Goal: Task Accomplishment & Management: Use online tool/utility

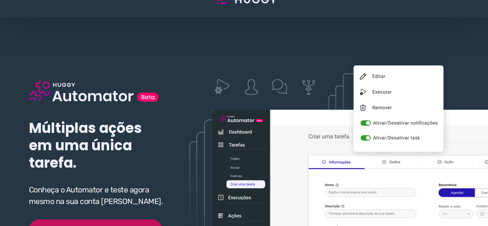
scroll to position [77, 0]
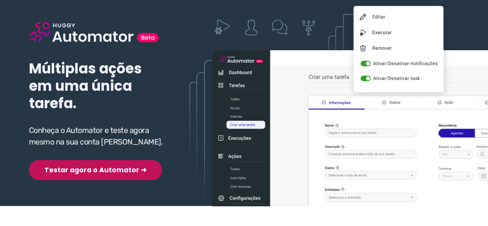
click at [71, 171] on button "Testar agora o Automator ➜" at bounding box center [95, 170] width 133 height 20
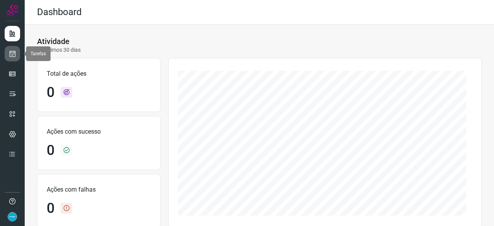
click at [9, 52] on icon at bounding box center [12, 54] width 8 height 8
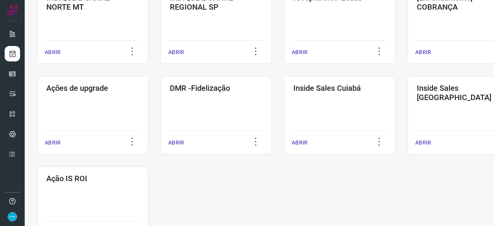
scroll to position [347, 0]
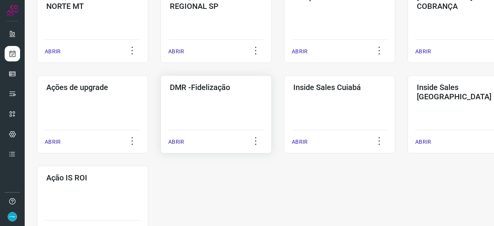
click at [176, 142] on p "ABRIR" at bounding box center [176, 142] width 16 height 8
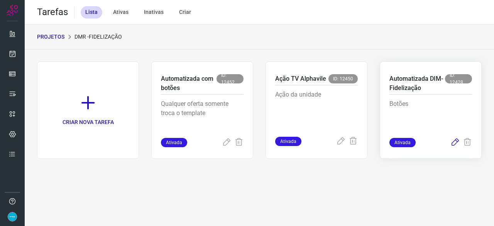
click at [456, 143] on icon at bounding box center [454, 142] width 9 height 9
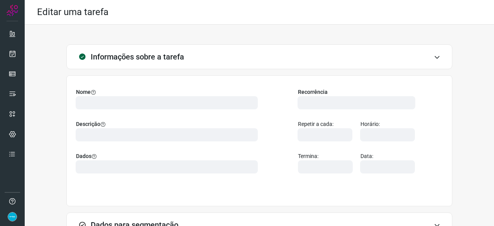
scroll to position [86, 0]
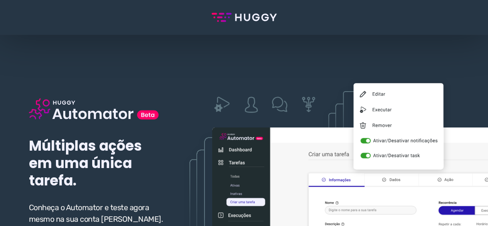
scroll to position [116, 0]
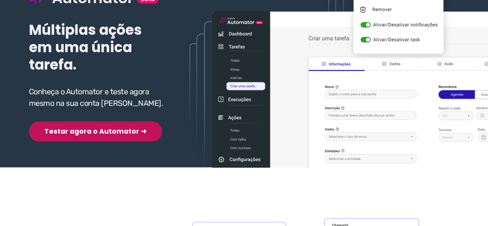
click at [80, 134] on button "Testar agora o Automator ➜" at bounding box center [95, 131] width 133 height 20
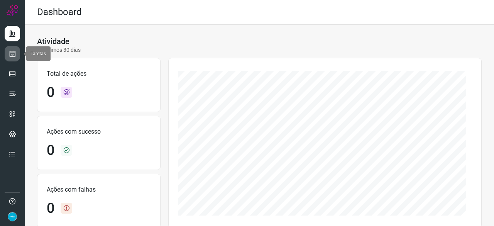
click at [14, 50] on icon at bounding box center [12, 54] width 8 height 8
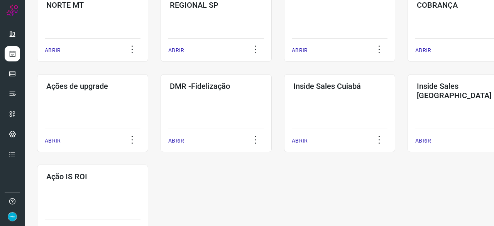
scroll to position [403, 0]
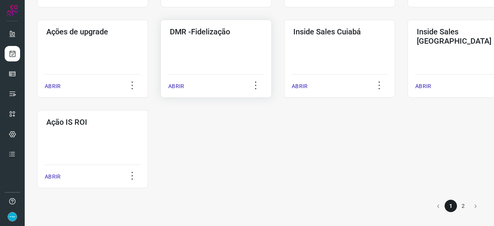
click at [174, 85] on p "ABRIR" at bounding box center [176, 86] width 16 height 8
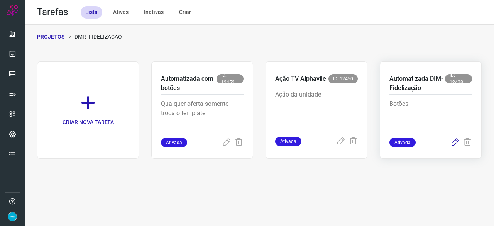
click at [455, 141] on icon at bounding box center [454, 142] width 9 height 9
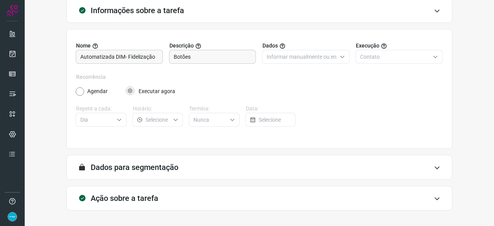
scroll to position [75, 0]
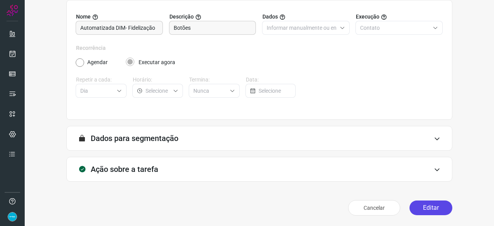
drag, startPoint x: 421, startPoint y: 209, endPoint x: 421, endPoint y: 205, distance: 4.2
click at [422, 209] on button "Editar" at bounding box center [431, 207] width 43 height 15
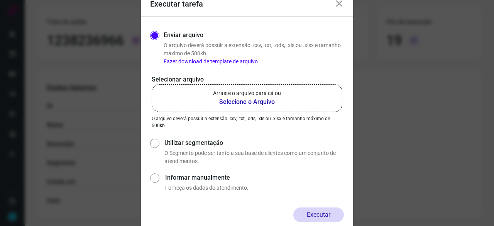
click at [252, 99] on b "Selecione o Arquivo" at bounding box center [247, 101] width 68 height 9
click at [0, 0] on input "Arraste o arquivo para cá ou Selecione o Arquivo" at bounding box center [0, 0] width 0 height 0
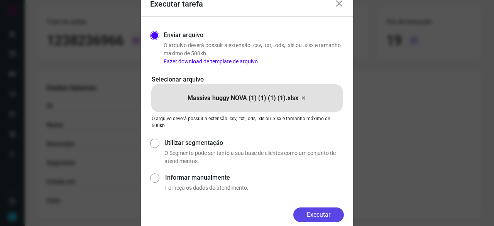
click at [318, 213] on button "Executar" at bounding box center [318, 214] width 51 height 15
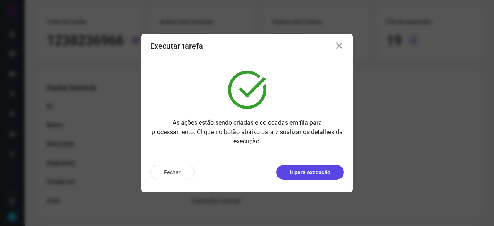
click at [311, 170] on p "Ir para execução" at bounding box center [310, 172] width 41 height 8
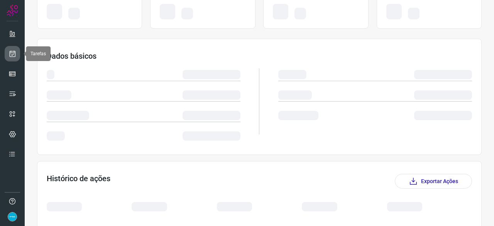
click at [14, 50] on icon at bounding box center [12, 54] width 8 height 8
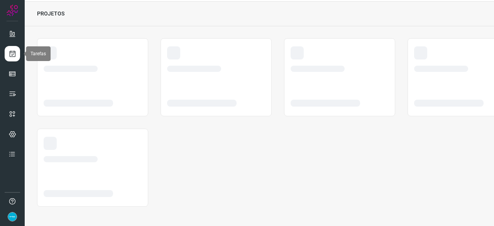
scroll to position [23, 0]
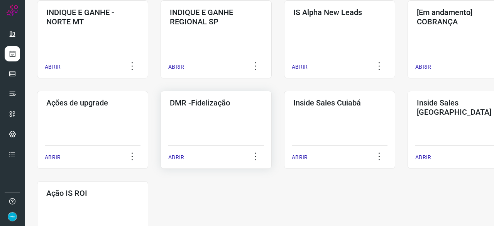
click at [179, 158] on p "ABRIR" at bounding box center [176, 157] width 16 height 8
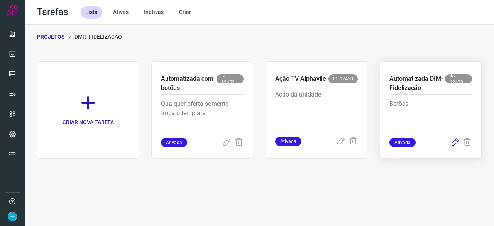
click at [452, 144] on icon at bounding box center [454, 142] width 9 height 9
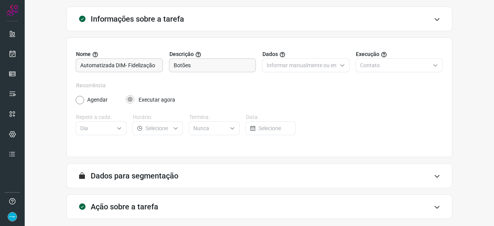
scroll to position [75, 0]
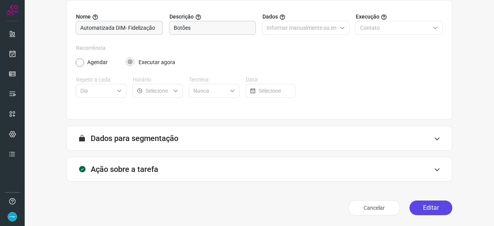
click at [419, 208] on button "Editar" at bounding box center [431, 207] width 43 height 15
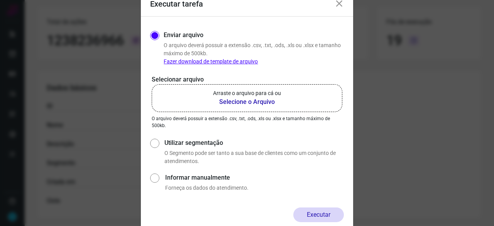
click at [234, 101] on b "Selecione o Arquivo" at bounding box center [247, 101] width 68 height 9
click at [0, 0] on input "Arraste o arquivo para cá ou Selecione o Arquivo" at bounding box center [0, 0] width 0 height 0
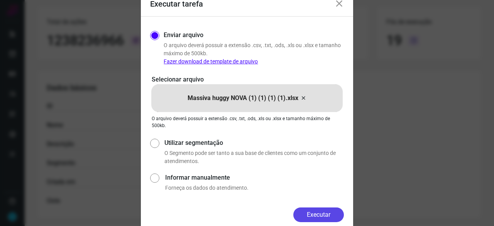
click at [327, 212] on button "Executar" at bounding box center [318, 214] width 51 height 15
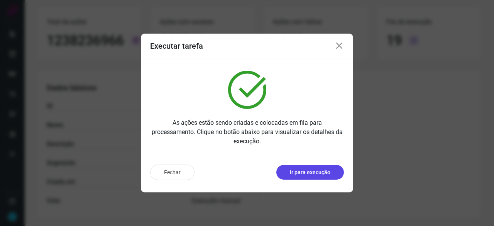
click at [300, 174] on p "Ir para execução" at bounding box center [310, 172] width 41 height 8
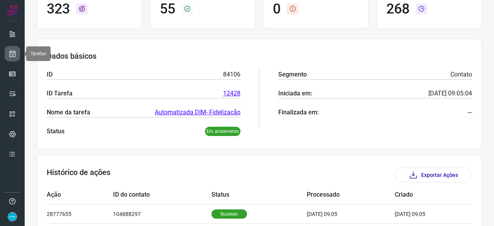
click at [12, 55] on icon at bounding box center [12, 54] width 8 height 8
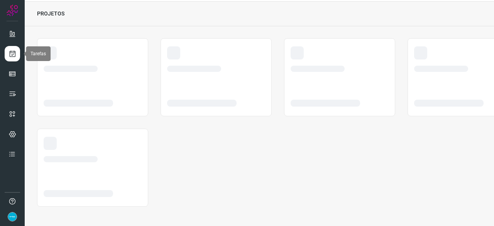
scroll to position [23, 0]
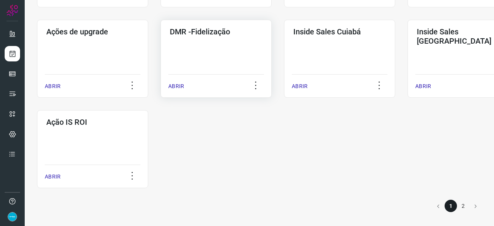
click at [174, 85] on p "ABRIR" at bounding box center [176, 86] width 16 height 8
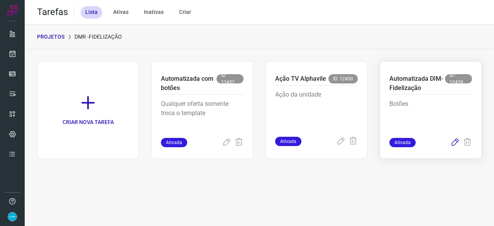
click at [455, 140] on icon at bounding box center [454, 142] width 9 height 9
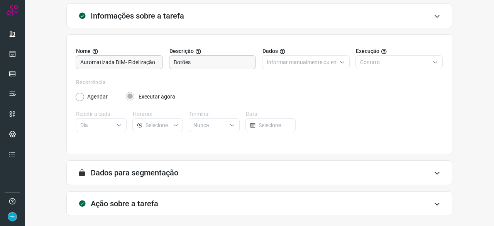
scroll to position [75, 0]
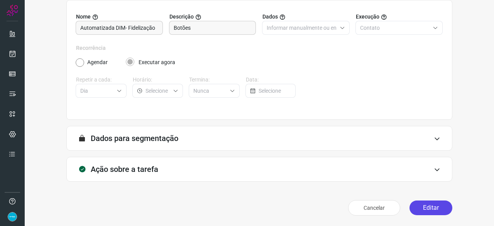
click at [428, 208] on button "Editar" at bounding box center [431, 207] width 43 height 15
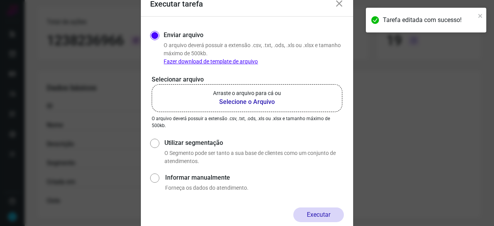
click at [242, 101] on b "Selecione o Arquivo" at bounding box center [247, 101] width 68 height 9
click at [0, 0] on input "Arraste o arquivo para cá ou Selecione o Arquivo" at bounding box center [0, 0] width 0 height 0
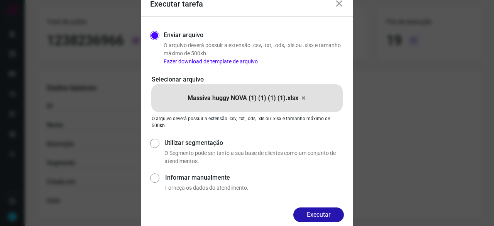
drag, startPoint x: 319, startPoint y: 218, endPoint x: 337, endPoint y: 218, distance: 18.5
click at [320, 218] on button "Executar" at bounding box center [318, 214] width 51 height 15
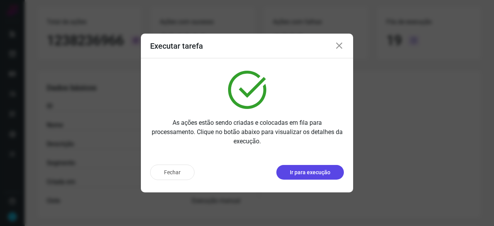
click at [317, 173] on p "Ir para execução" at bounding box center [310, 172] width 41 height 8
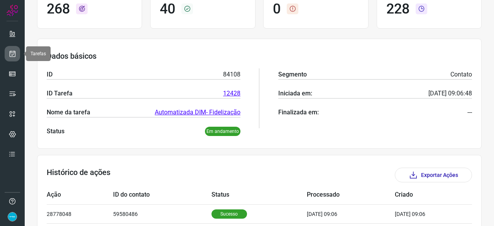
click at [9, 54] on icon at bounding box center [12, 54] width 8 height 8
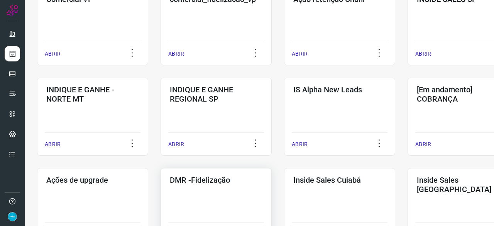
scroll to position [371, 0]
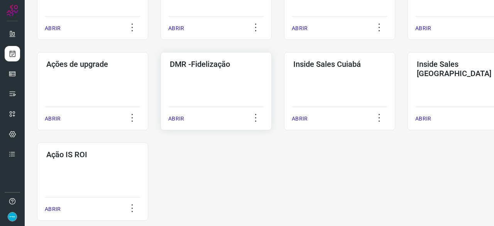
click at [179, 119] on p "ABRIR" at bounding box center [176, 119] width 16 height 8
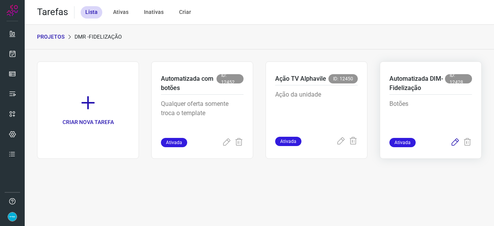
click at [456, 141] on icon at bounding box center [454, 142] width 9 height 9
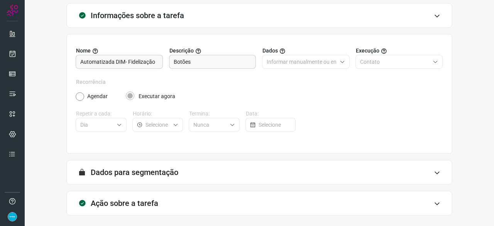
scroll to position [75, 0]
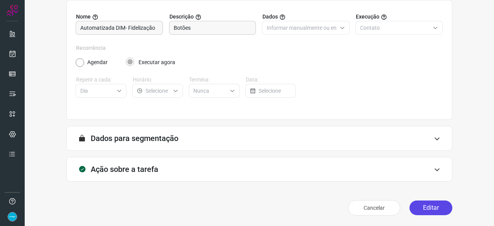
click at [427, 208] on button "Editar" at bounding box center [431, 207] width 43 height 15
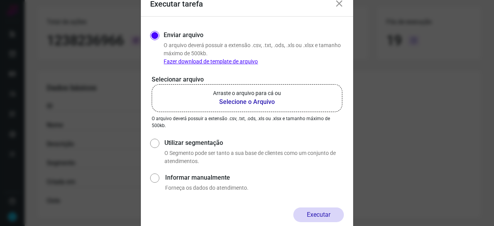
click at [249, 102] on b "Selecione o Arquivo" at bounding box center [247, 101] width 68 height 9
click at [0, 0] on input "Arraste o arquivo para cá ou Selecione o Arquivo" at bounding box center [0, 0] width 0 height 0
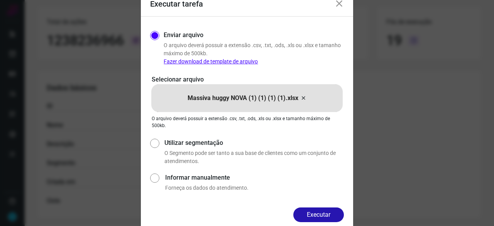
click at [320, 211] on button "Executar" at bounding box center [318, 214] width 51 height 15
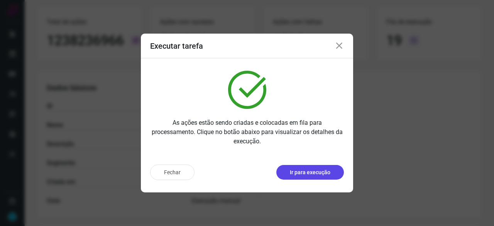
click at [307, 177] on button "Ir para execução" at bounding box center [310, 172] width 68 height 15
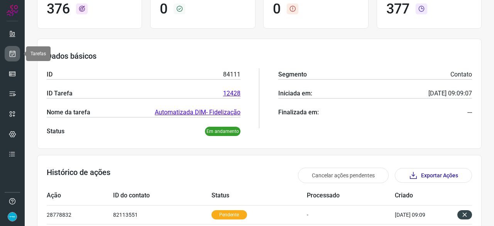
click at [17, 52] on link at bounding box center [12, 53] width 15 height 15
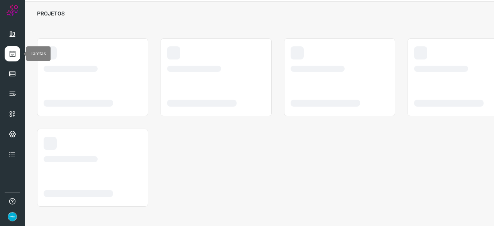
scroll to position [23, 0]
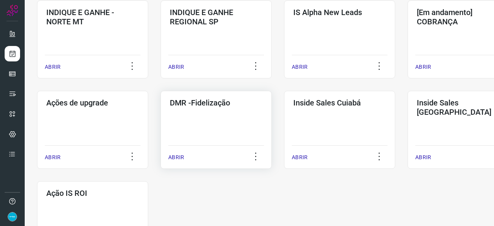
click at [179, 158] on p "ABRIR" at bounding box center [176, 157] width 16 height 8
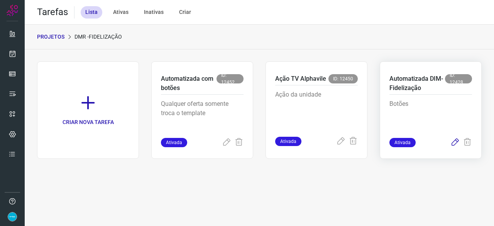
click at [455, 142] on icon at bounding box center [454, 142] width 9 height 9
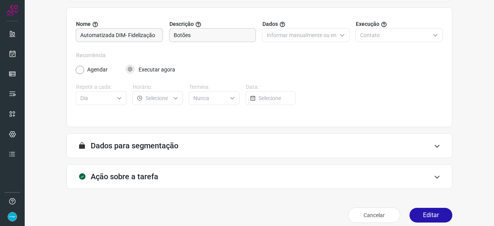
scroll to position [75, 0]
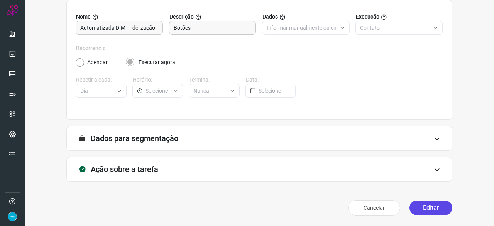
drag, startPoint x: 430, startPoint y: 204, endPoint x: 424, endPoint y: 200, distance: 7.8
click at [431, 204] on button "Editar" at bounding box center [431, 207] width 43 height 15
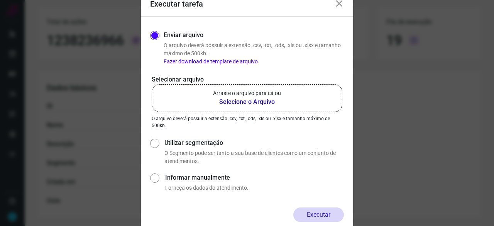
click at [230, 101] on b "Selecione o Arquivo" at bounding box center [247, 101] width 68 height 9
click at [0, 0] on input "Arraste o arquivo para cá ou Selecione o Arquivo" at bounding box center [0, 0] width 0 height 0
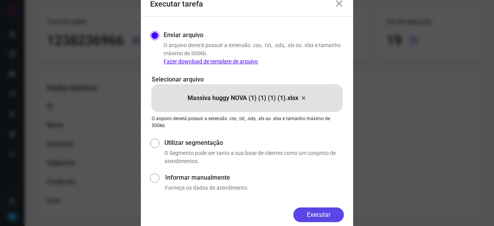
click at [314, 213] on button "Executar" at bounding box center [318, 214] width 51 height 15
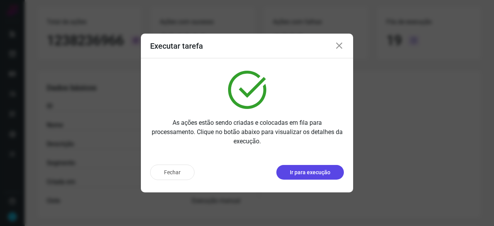
click at [304, 174] on p "Ir para execução" at bounding box center [310, 172] width 41 height 8
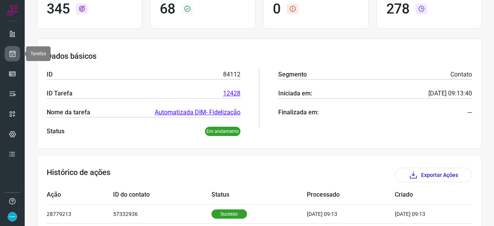
click at [10, 53] on icon at bounding box center [12, 54] width 8 height 8
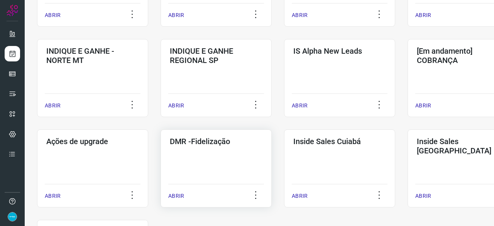
click at [179, 194] on p "ABRIR" at bounding box center [176, 196] width 16 height 8
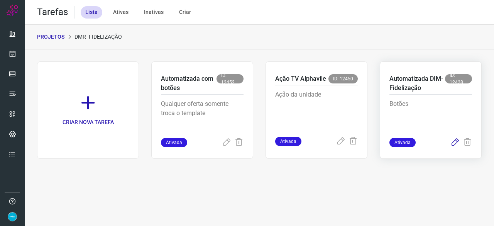
click at [454, 142] on icon at bounding box center [454, 142] width 9 height 9
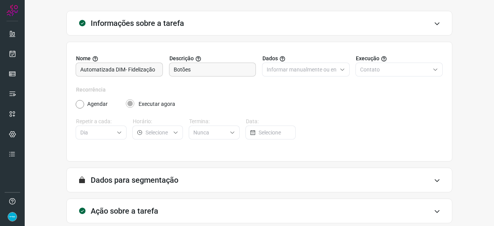
scroll to position [75, 0]
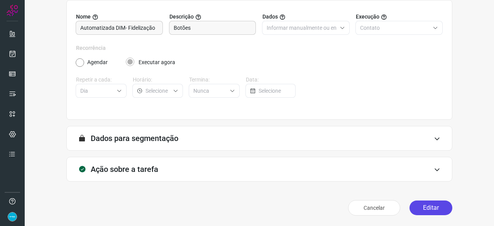
drag, startPoint x: 435, startPoint y: 209, endPoint x: 432, endPoint y: 206, distance: 4.1
click at [435, 209] on button "Editar" at bounding box center [431, 207] width 43 height 15
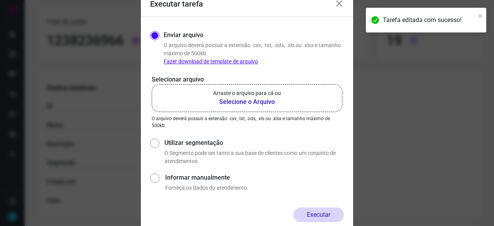
click at [235, 102] on b "Selecione o Arquivo" at bounding box center [247, 101] width 68 height 9
click at [0, 0] on input "Arraste o arquivo para cá ou Selecione o Arquivo" at bounding box center [0, 0] width 0 height 0
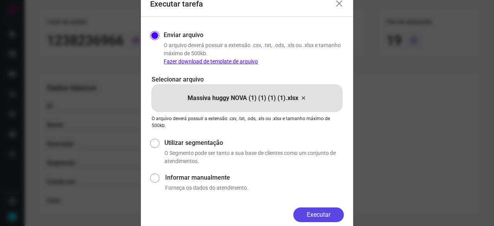
click at [330, 220] on button "Executar" at bounding box center [318, 214] width 51 height 15
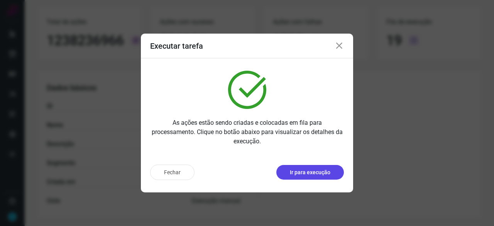
click at [305, 173] on p "Ir para execução" at bounding box center [310, 172] width 41 height 8
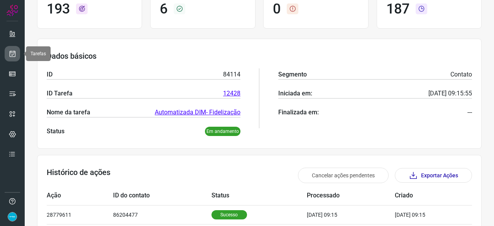
click at [18, 54] on link at bounding box center [12, 53] width 15 height 15
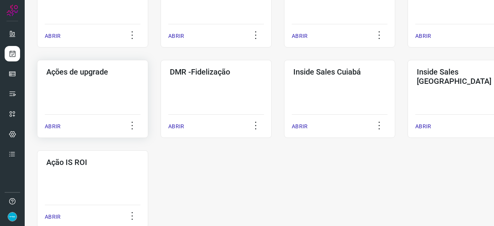
scroll to position [371, 0]
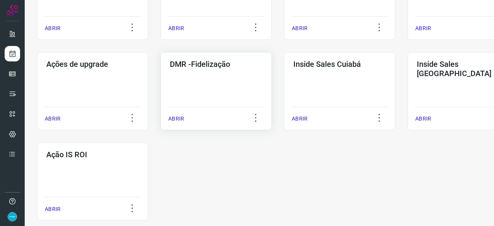
click at [179, 117] on p "ABRIR" at bounding box center [176, 119] width 16 height 8
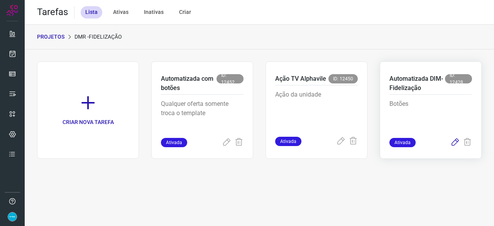
click at [454, 143] on icon at bounding box center [454, 142] width 9 height 9
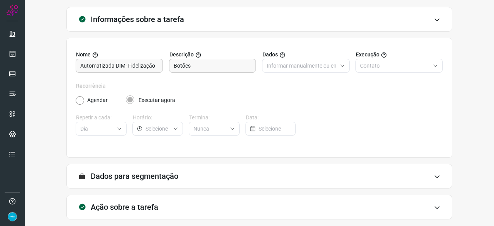
scroll to position [75, 0]
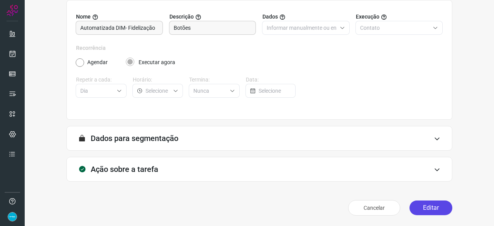
click at [423, 204] on button "Editar" at bounding box center [431, 207] width 43 height 15
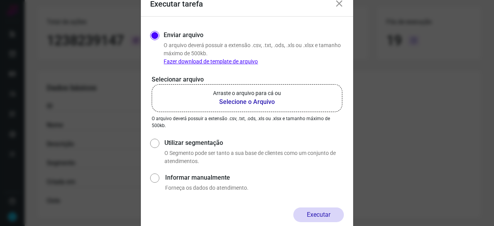
click at [258, 103] on b "Selecione o Arquivo" at bounding box center [247, 101] width 68 height 9
click at [0, 0] on input "Arraste o arquivo para cá ou Selecione o Arquivo" at bounding box center [0, 0] width 0 height 0
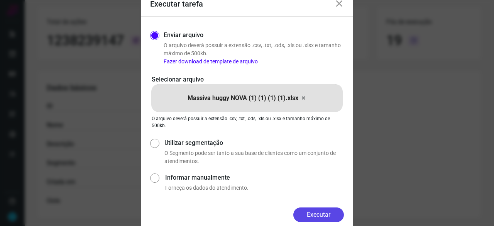
click at [339, 215] on button "Executar" at bounding box center [318, 214] width 51 height 15
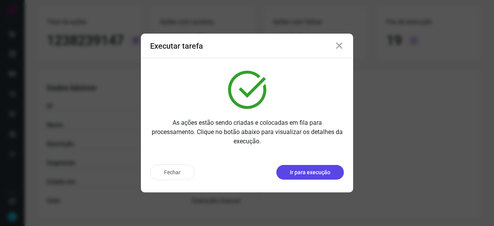
click at [314, 175] on p "Ir para execução" at bounding box center [310, 172] width 41 height 8
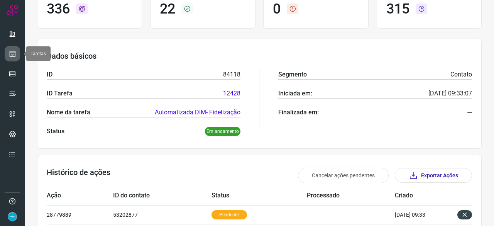
click at [10, 54] on icon at bounding box center [12, 54] width 8 height 8
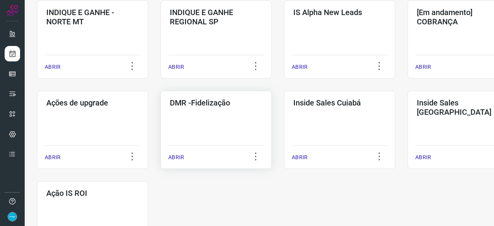
click at [177, 159] on p "ABRIR" at bounding box center [176, 157] width 16 height 8
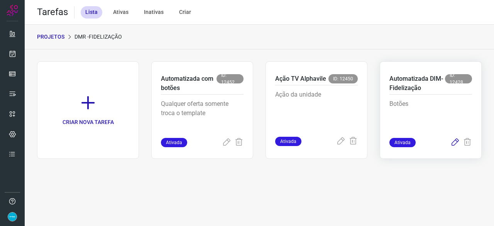
click at [453, 143] on icon at bounding box center [454, 142] width 9 height 9
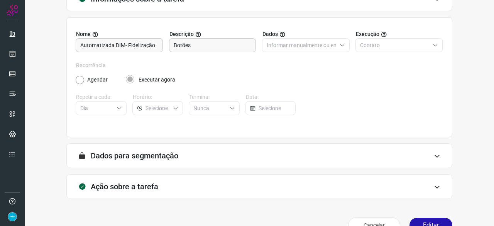
scroll to position [75, 0]
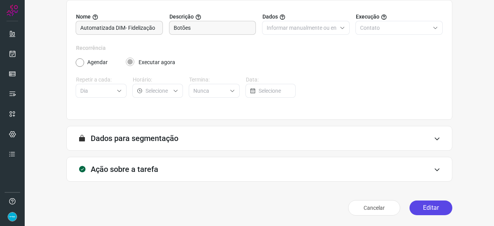
click at [420, 206] on button "Editar" at bounding box center [431, 207] width 43 height 15
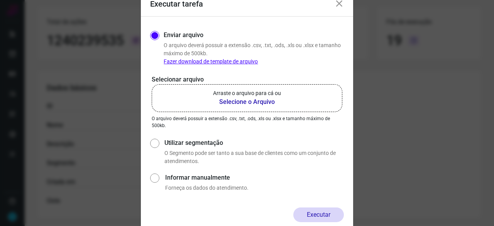
click at [235, 103] on b "Selecione o Arquivo" at bounding box center [247, 101] width 68 height 9
click at [0, 0] on input "Arraste o arquivo para cá ou Selecione o Arquivo" at bounding box center [0, 0] width 0 height 0
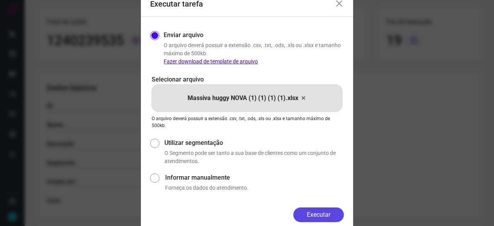
click at [316, 212] on button "Executar" at bounding box center [318, 214] width 51 height 15
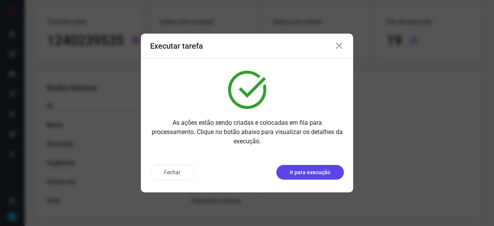
click at [315, 171] on p "Ir para execução" at bounding box center [310, 172] width 41 height 8
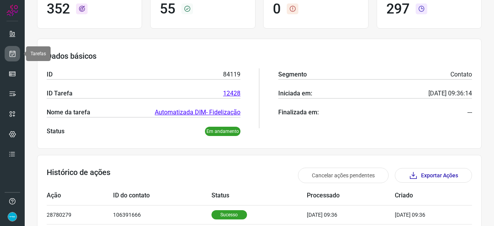
click at [15, 50] on icon at bounding box center [12, 54] width 8 height 8
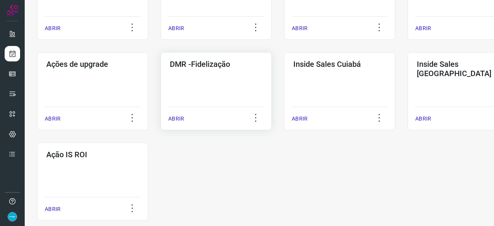
click at [177, 118] on p "ABRIR" at bounding box center [176, 119] width 16 height 8
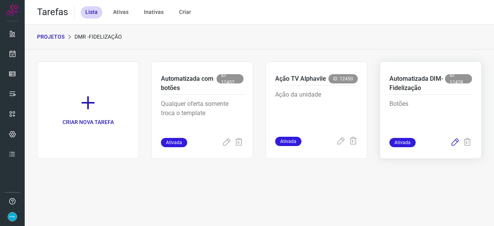
click at [455, 141] on icon at bounding box center [454, 142] width 9 height 9
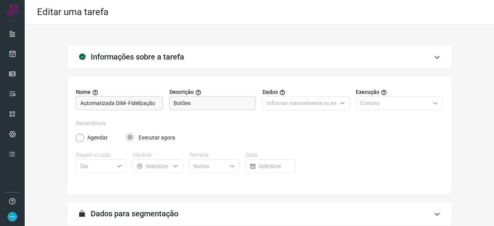
scroll to position [75, 0]
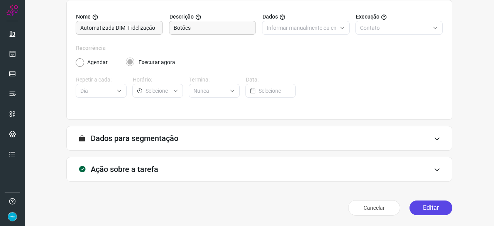
click at [428, 209] on button "Editar" at bounding box center [431, 207] width 43 height 15
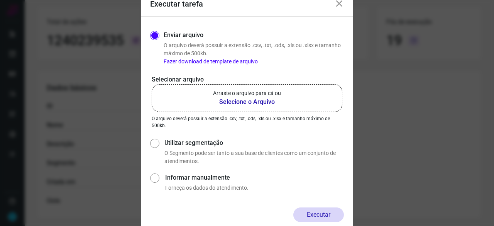
click at [246, 103] on b "Selecione o Arquivo" at bounding box center [247, 101] width 68 height 9
click at [0, 0] on input "Arraste o arquivo para cá ou Selecione o Arquivo" at bounding box center [0, 0] width 0 height 0
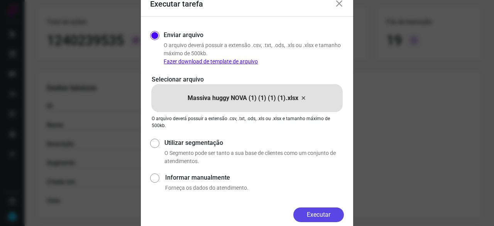
click at [335, 212] on button "Executar" at bounding box center [318, 214] width 51 height 15
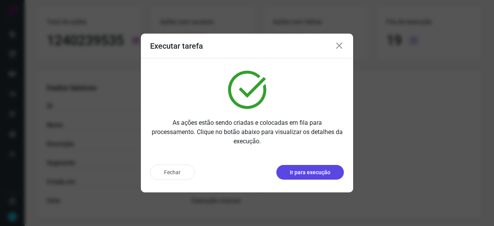
click at [320, 172] on p "Ir para execução" at bounding box center [310, 172] width 41 height 8
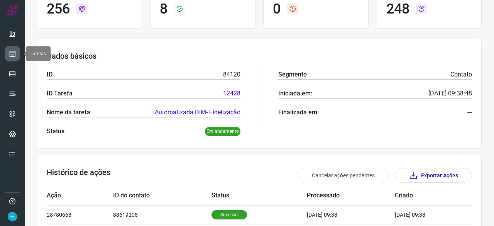
click at [12, 55] on icon at bounding box center [12, 54] width 8 height 8
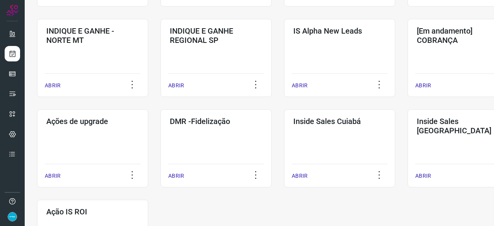
scroll to position [371, 0]
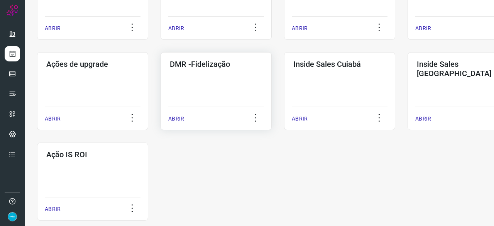
click at [179, 119] on p "ABRIR" at bounding box center [176, 119] width 16 height 8
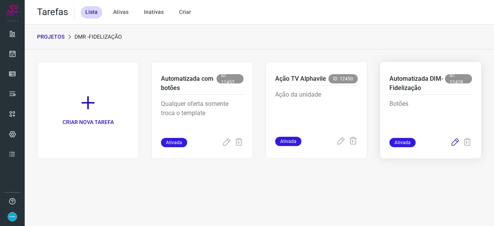
click at [457, 142] on icon at bounding box center [454, 142] width 9 height 9
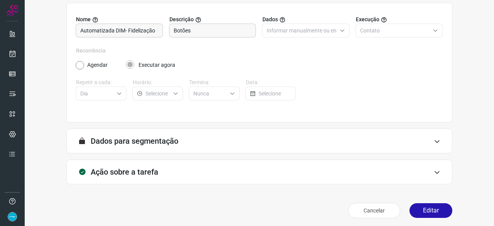
scroll to position [75, 0]
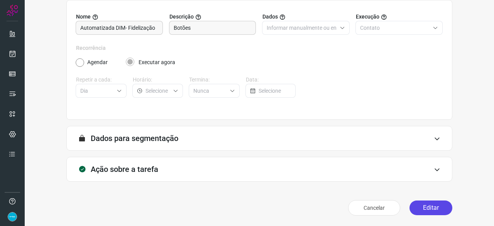
click at [426, 209] on button "Editar" at bounding box center [431, 207] width 43 height 15
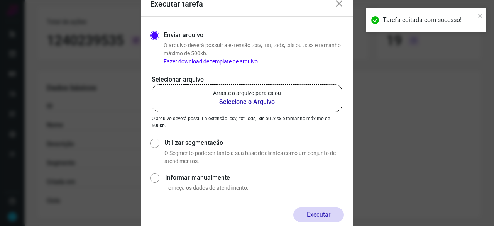
click at [235, 101] on b "Selecione o Arquivo" at bounding box center [247, 101] width 68 height 9
click at [0, 0] on input "Arraste o arquivo para cá ou Selecione o Arquivo" at bounding box center [0, 0] width 0 height 0
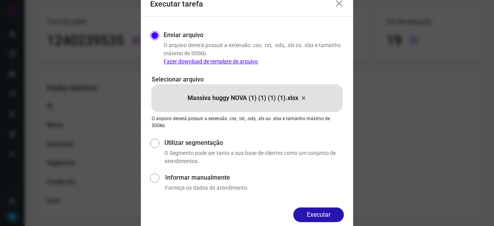
click at [314, 211] on button "Executar" at bounding box center [318, 214] width 51 height 15
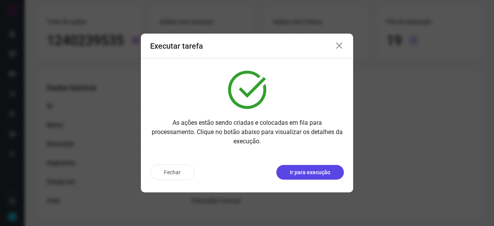
click at [308, 171] on p "Ir para execução" at bounding box center [310, 172] width 41 height 8
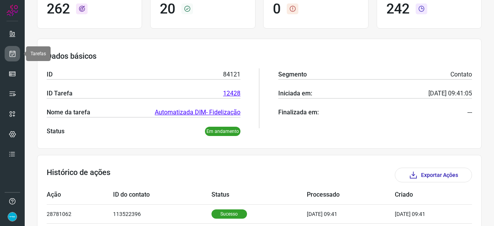
click at [14, 54] on icon at bounding box center [12, 54] width 8 height 8
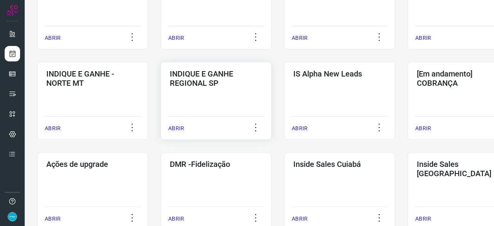
scroll to position [293, 0]
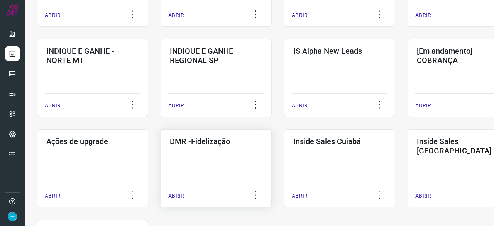
click at [178, 195] on p "ABRIR" at bounding box center [176, 196] width 16 height 8
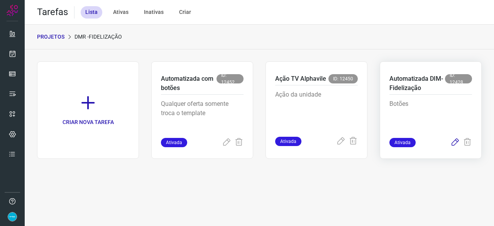
click at [456, 142] on icon at bounding box center [454, 142] width 9 height 9
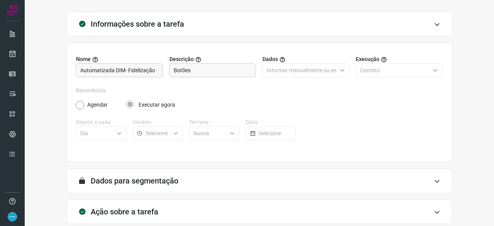
scroll to position [75, 0]
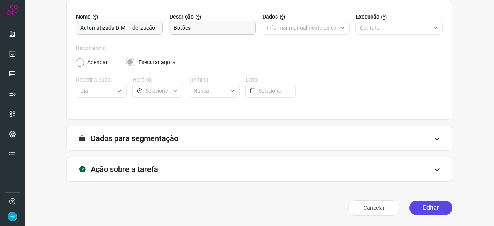
click at [418, 210] on button "Editar" at bounding box center [431, 207] width 43 height 15
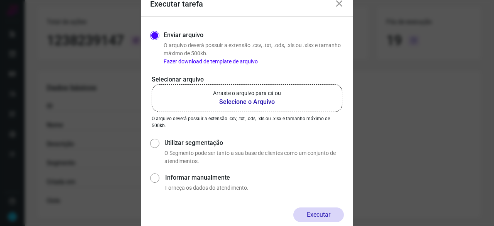
click at [239, 101] on b "Selecione o Arquivo" at bounding box center [247, 101] width 68 height 9
click at [0, 0] on input "Arraste o arquivo para cá ou Selecione o Arquivo" at bounding box center [0, 0] width 0 height 0
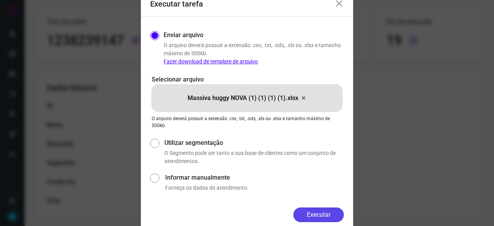
click at [330, 216] on button "Executar" at bounding box center [318, 214] width 51 height 15
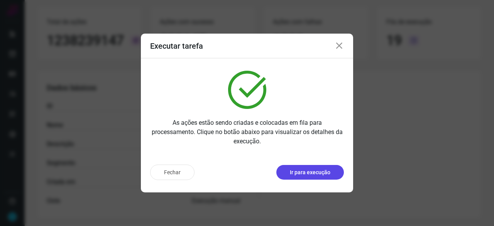
click at [323, 175] on p "Ir para execução" at bounding box center [310, 172] width 41 height 8
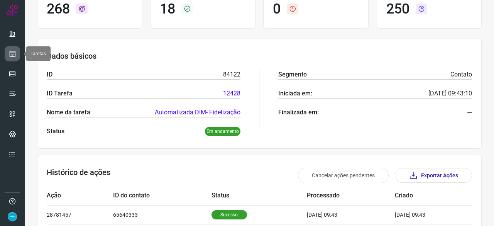
click at [11, 56] on icon at bounding box center [12, 54] width 8 height 8
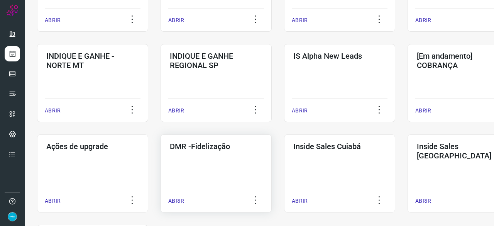
scroll to position [332, 0]
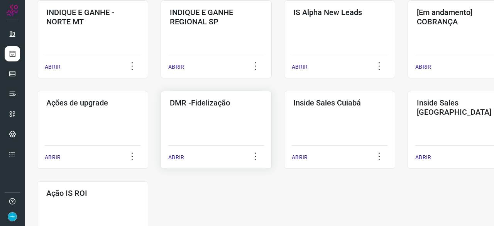
click at [184, 158] on div "ABRIR" at bounding box center [216, 154] width 96 height 19
click at [175, 157] on p "ABRIR" at bounding box center [176, 157] width 16 height 8
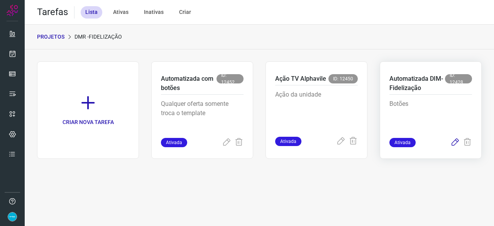
click at [456, 141] on icon at bounding box center [454, 142] width 9 height 9
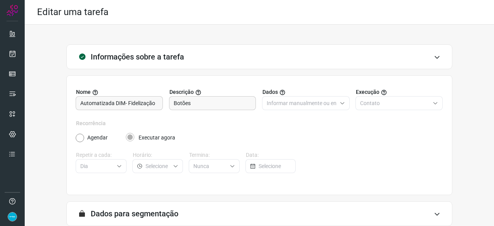
scroll to position [75, 0]
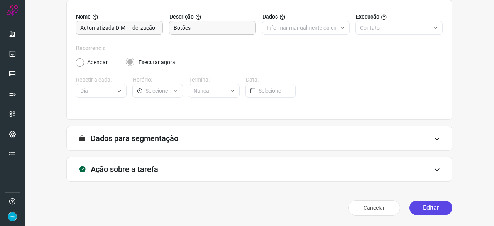
click at [435, 207] on button "Editar" at bounding box center [431, 207] width 43 height 15
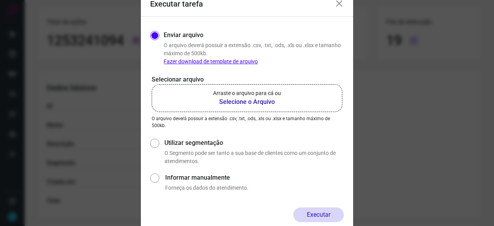
click at [243, 103] on b "Selecione o Arquivo" at bounding box center [247, 101] width 68 height 9
click at [0, 0] on input "Arraste o arquivo para cá ou Selecione o Arquivo" at bounding box center [0, 0] width 0 height 0
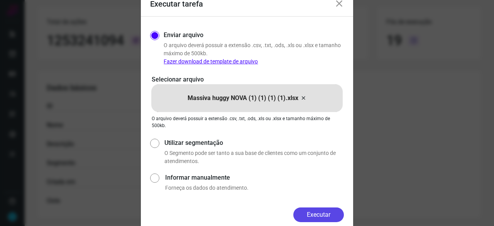
click at [314, 213] on button "Executar" at bounding box center [318, 214] width 51 height 15
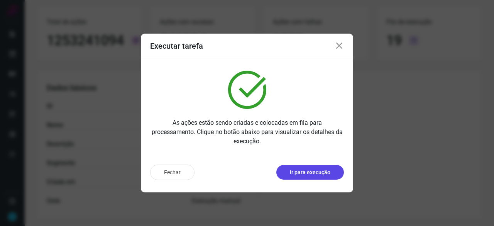
click at [305, 173] on p "Ir para execução" at bounding box center [310, 172] width 41 height 8
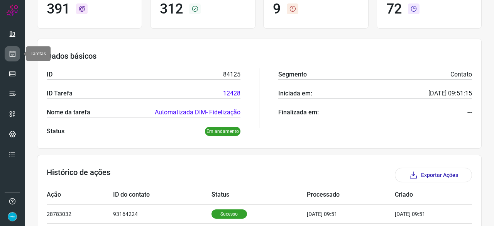
click at [13, 54] on icon at bounding box center [12, 54] width 8 height 8
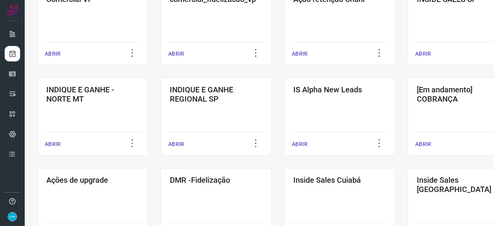
scroll to position [293, 0]
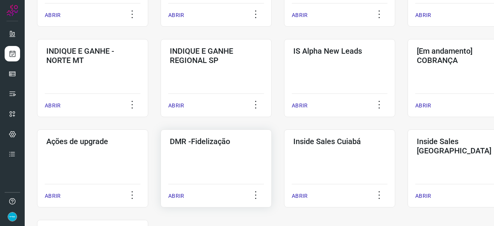
click at [174, 194] on p "ABRIR" at bounding box center [176, 196] width 16 height 8
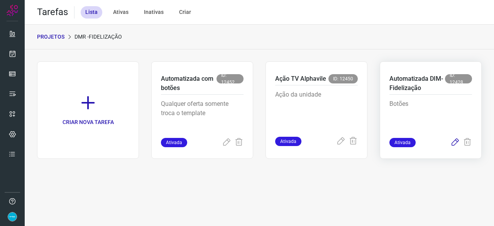
click at [455, 140] on icon at bounding box center [454, 142] width 9 height 9
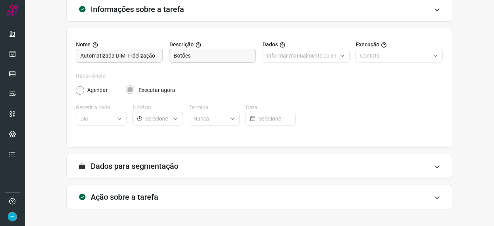
scroll to position [75, 0]
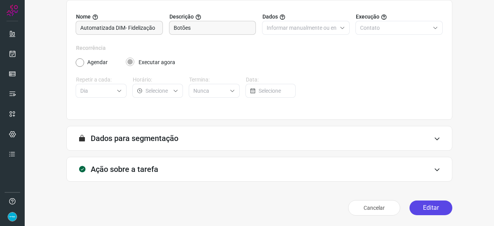
click at [419, 208] on button "Editar" at bounding box center [431, 207] width 43 height 15
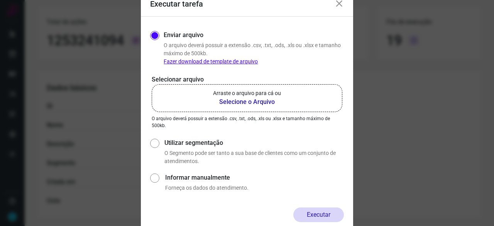
click at [241, 103] on b "Selecione o Arquivo" at bounding box center [247, 101] width 68 height 9
click at [0, 0] on input "Arraste o arquivo para cá ou Selecione o Arquivo" at bounding box center [0, 0] width 0 height 0
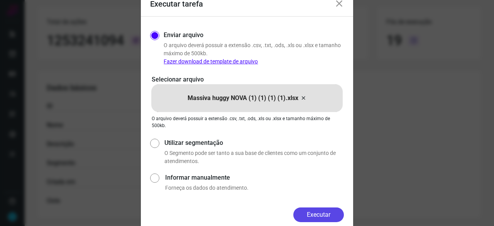
click at [308, 212] on button "Executar" at bounding box center [318, 214] width 51 height 15
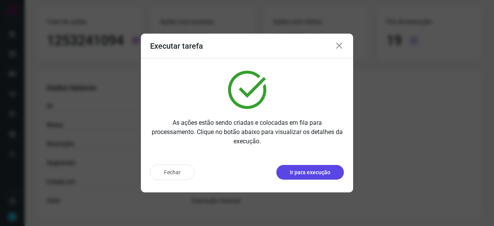
click at [308, 172] on p "Ir para execução" at bounding box center [310, 172] width 41 height 8
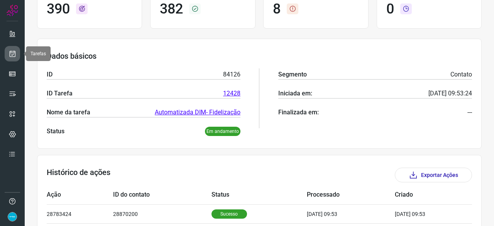
click at [9, 52] on icon at bounding box center [12, 54] width 8 height 8
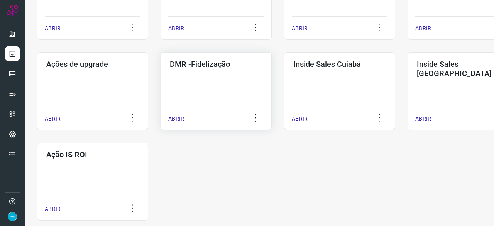
click at [174, 118] on p "ABRIR" at bounding box center [176, 119] width 16 height 8
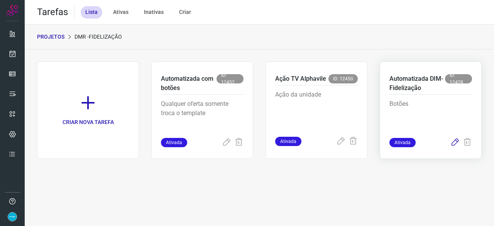
click at [454, 141] on icon at bounding box center [454, 142] width 9 height 9
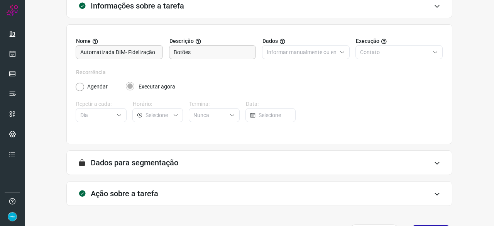
scroll to position [75, 0]
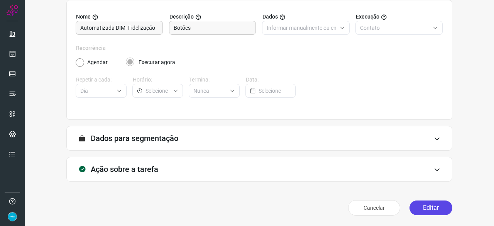
click at [418, 210] on button "Editar" at bounding box center [431, 207] width 43 height 15
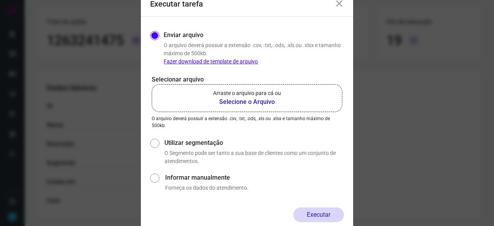
click at [235, 102] on b "Selecione o Arquivo" at bounding box center [247, 101] width 68 height 9
click at [0, 0] on input "Arraste o arquivo para cá ou Selecione o Arquivo" at bounding box center [0, 0] width 0 height 0
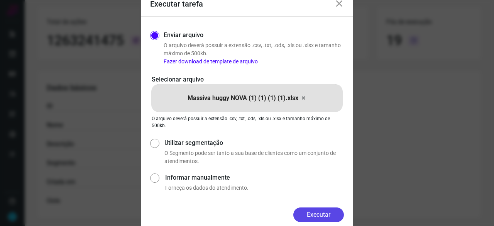
drag, startPoint x: 333, startPoint y: 216, endPoint x: 337, endPoint y: 218, distance: 4.2
click at [333, 217] on button "Executar" at bounding box center [318, 214] width 51 height 15
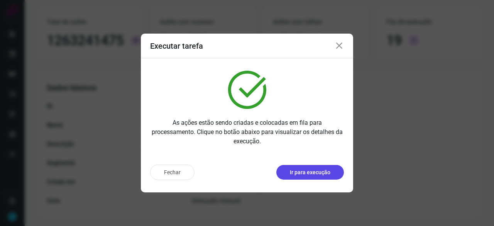
click at [315, 169] on p "Ir para execução" at bounding box center [310, 172] width 41 height 8
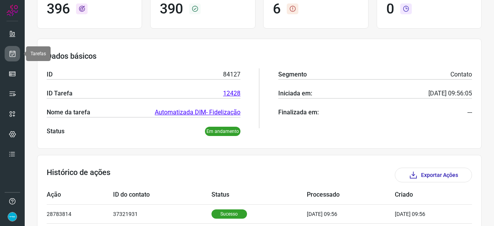
click at [12, 52] on icon at bounding box center [12, 54] width 8 height 8
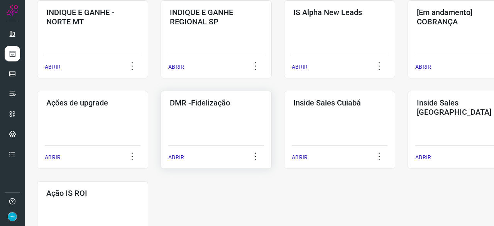
click at [178, 159] on p "ABRIR" at bounding box center [176, 157] width 16 height 8
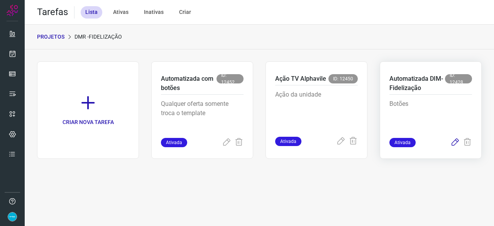
click at [457, 142] on icon at bounding box center [454, 142] width 9 height 9
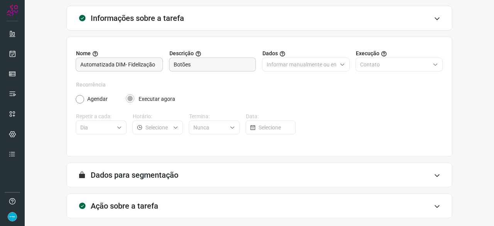
scroll to position [75, 0]
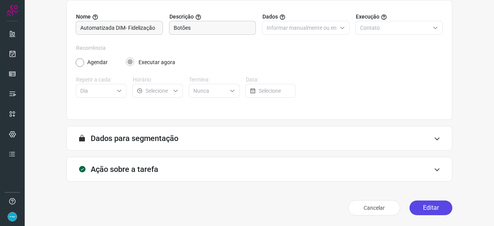
click at [424, 207] on button "Editar" at bounding box center [431, 207] width 43 height 15
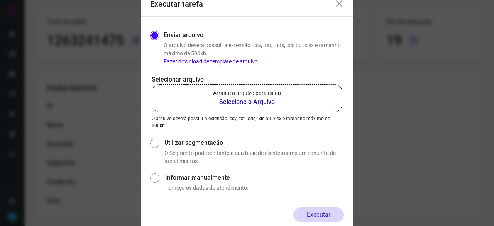
click at [232, 103] on b "Selecione o Arquivo" at bounding box center [247, 101] width 68 height 9
click at [0, 0] on input "Arraste o arquivo para cá ou Selecione o Arquivo" at bounding box center [0, 0] width 0 height 0
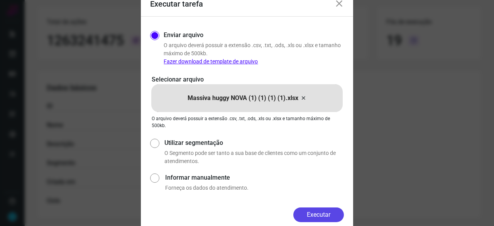
click at [323, 215] on button "Executar" at bounding box center [318, 214] width 51 height 15
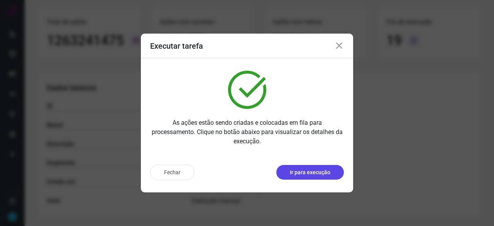
click at [315, 171] on p "Ir para execução" at bounding box center [310, 172] width 41 height 8
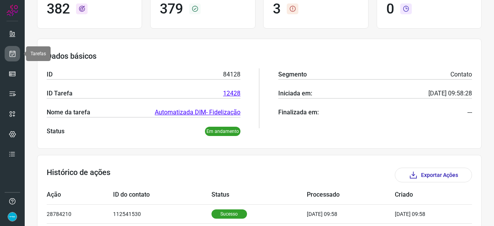
click at [12, 55] on icon at bounding box center [12, 54] width 8 height 8
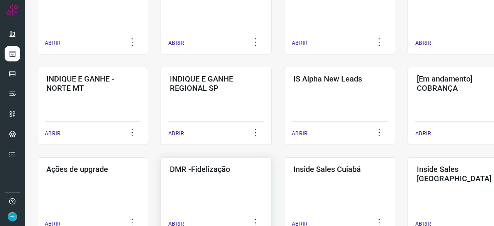
scroll to position [293, 0]
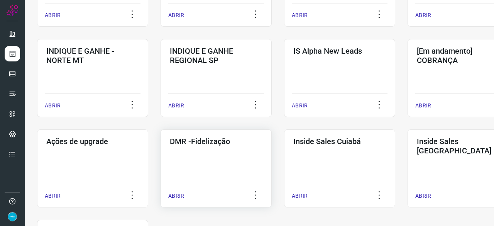
click at [178, 193] on p "ABRIR" at bounding box center [176, 196] width 16 height 8
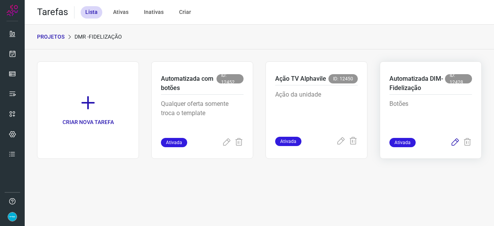
click at [454, 142] on icon at bounding box center [454, 142] width 9 height 9
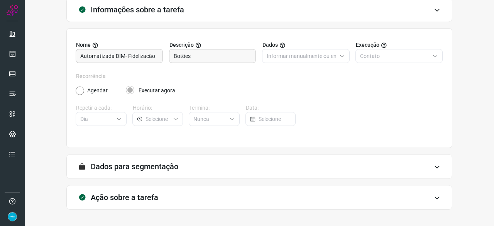
scroll to position [75, 0]
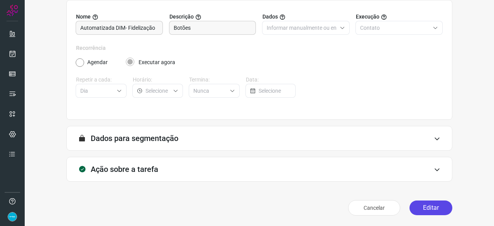
click at [430, 208] on button "Editar" at bounding box center [431, 207] width 43 height 15
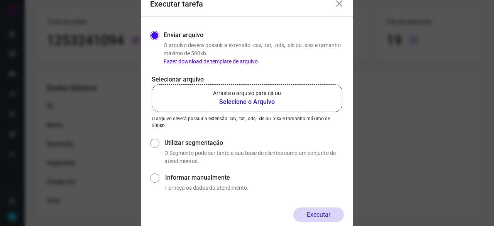
click at [254, 102] on b "Selecione o Arquivo" at bounding box center [247, 101] width 68 height 9
click at [0, 0] on input "Arraste o arquivo para cá ou Selecione o Arquivo" at bounding box center [0, 0] width 0 height 0
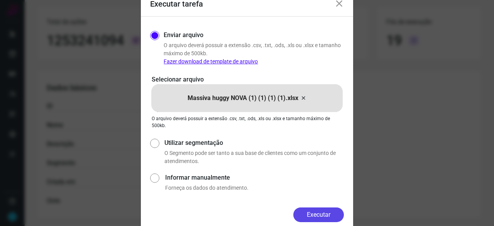
click at [330, 215] on button "Executar" at bounding box center [318, 214] width 51 height 15
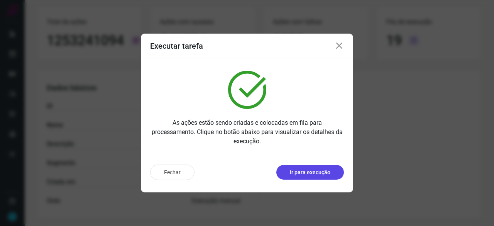
click at [301, 174] on p "Ir para execução" at bounding box center [310, 172] width 41 height 8
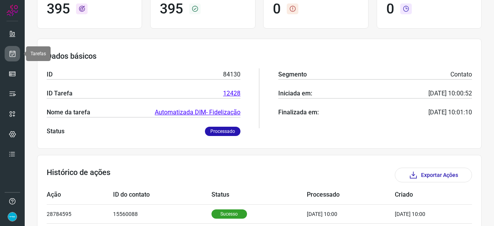
click at [16, 54] on icon at bounding box center [12, 54] width 8 height 8
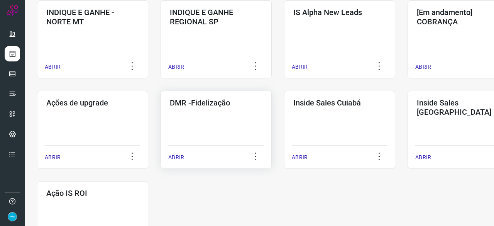
click at [179, 156] on p "ABRIR" at bounding box center [176, 157] width 16 height 8
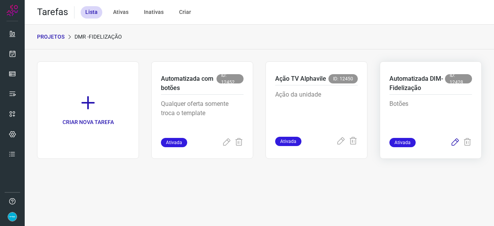
click at [457, 140] on icon at bounding box center [454, 142] width 9 height 9
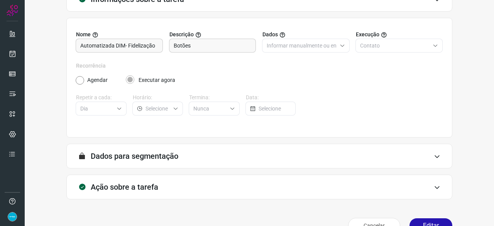
scroll to position [75, 0]
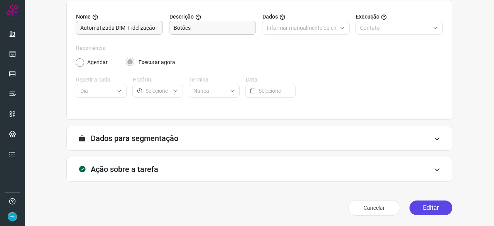
click at [433, 204] on button "Editar" at bounding box center [431, 207] width 43 height 15
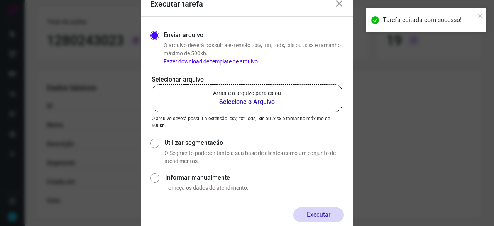
click at [234, 105] on b "Selecione o Arquivo" at bounding box center [247, 101] width 68 height 9
click at [0, 0] on input "Arraste o arquivo para cá ou Selecione o Arquivo" at bounding box center [0, 0] width 0 height 0
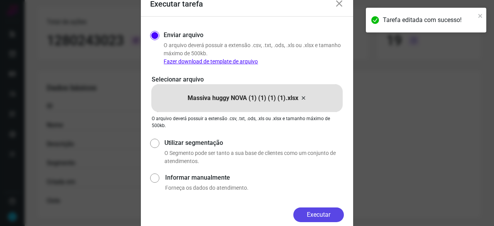
click at [337, 215] on button "Executar" at bounding box center [318, 214] width 51 height 15
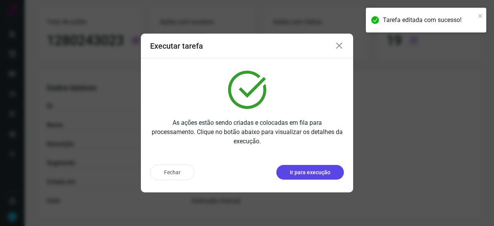
click at [315, 173] on p "Ir para execução" at bounding box center [310, 172] width 41 height 8
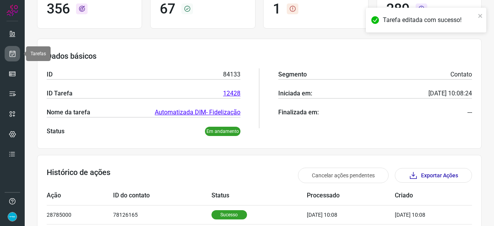
click at [8, 53] on icon at bounding box center [12, 54] width 8 height 8
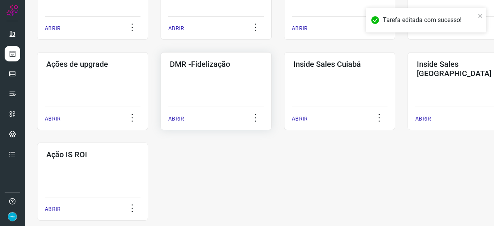
click at [181, 117] on p "ABRIR" at bounding box center [176, 119] width 16 height 8
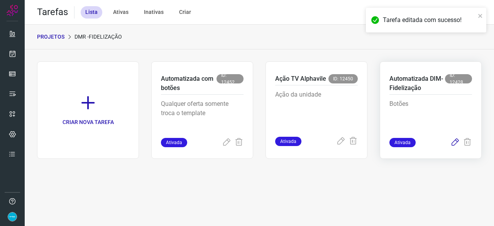
click at [456, 139] on icon at bounding box center [454, 142] width 9 height 9
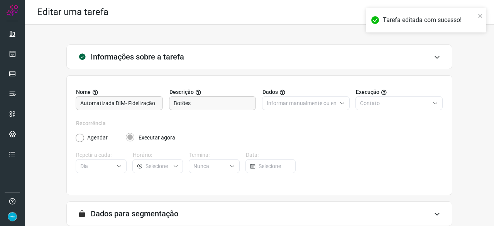
scroll to position [75, 0]
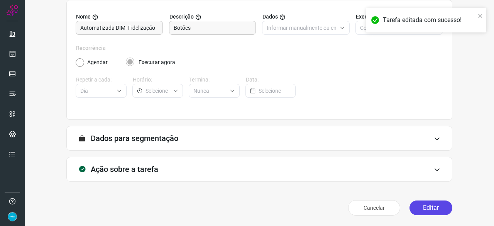
click at [411, 207] on button "Editar" at bounding box center [431, 207] width 43 height 15
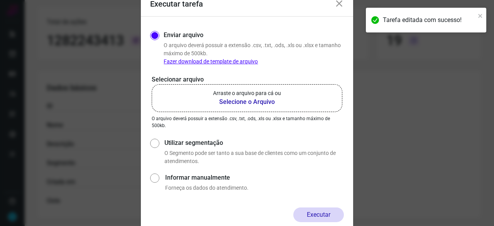
click at [247, 102] on b "Selecione o Arquivo" at bounding box center [247, 101] width 68 height 9
click at [0, 0] on input "Arraste o arquivo para cá ou Selecione o Arquivo" at bounding box center [0, 0] width 0 height 0
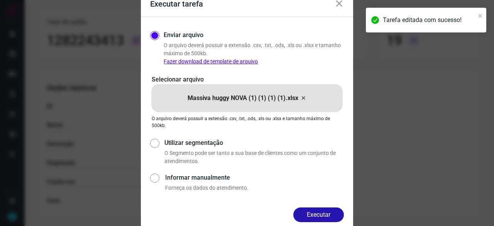
click at [113, 41] on div "Executar tarefa Enviar arquivo O arquivo deverá possuir a extensão .csv, .txt, …" at bounding box center [247, 113] width 494 height 226
click at [335, 214] on button "Executar" at bounding box center [318, 214] width 51 height 15
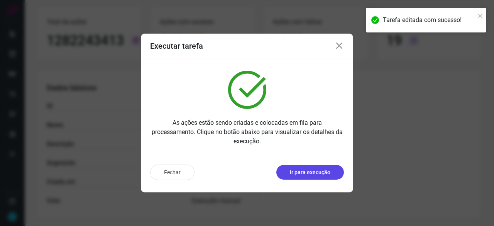
click at [308, 177] on button "Ir para execução" at bounding box center [310, 172] width 68 height 15
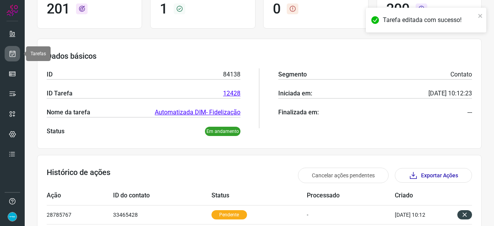
click at [10, 52] on icon at bounding box center [12, 54] width 8 height 8
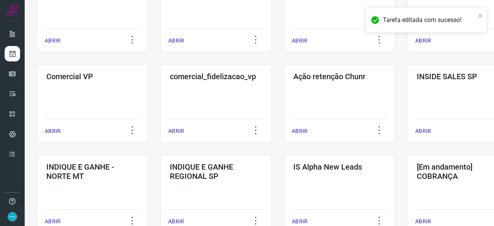
scroll to position [293, 0]
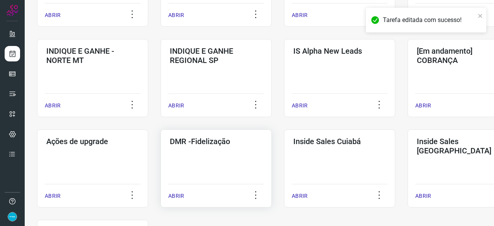
click at [174, 195] on p "ABRIR" at bounding box center [176, 196] width 16 height 8
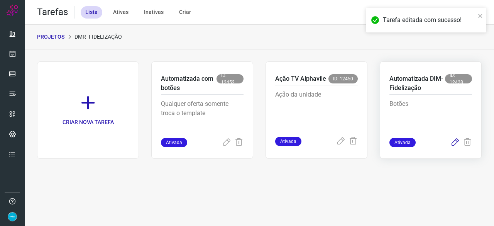
click at [452, 143] on icon at bounding box center [454, 142] width 9 height 9
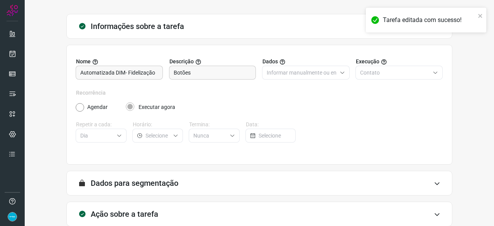
scroll to position [75, 0]
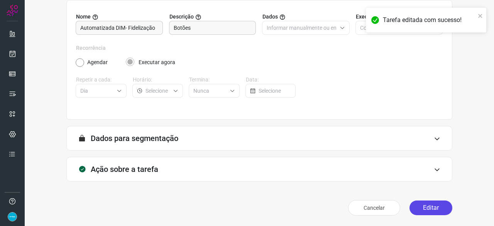
click at [426, 208] on button "Editar" at bounding box center [431, 207] width 43 height 15
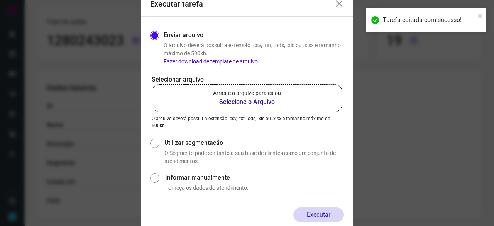
click at [232, 102] on b "Selecione o Arquivo" at bounding box center [247, 101] width 68 height 9
click at [0, 0] on input "Arraste o arquivo para cá ou Selecione o Arquivo" at bounding box center [0, 0] width 0 height 0
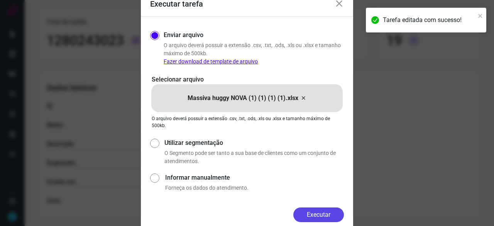
click at [319, 213] on button "Executar" at bounding box center [318, 214] width 51 height 15
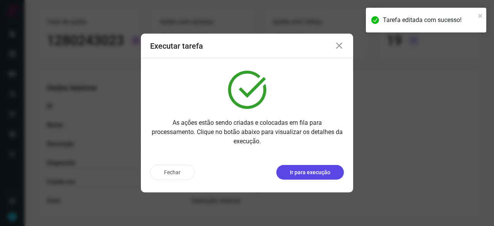
click at [314, 172] on p "Ir para execução" at bounding box center [310, 172] width 41 height 8
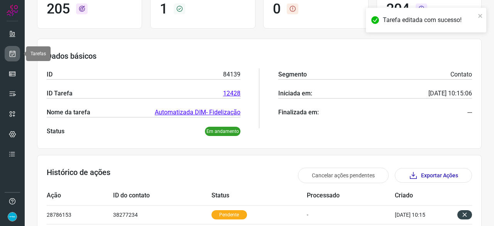
click at [7, 54] on link at bounding box center [12, 53] width 15 height 15
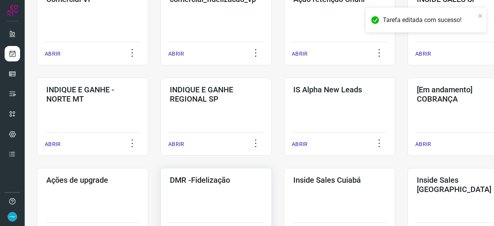
click at [189, 180] on h3 "DMR -Fidelização" at bounding box center [216, 179] width 93 height 9
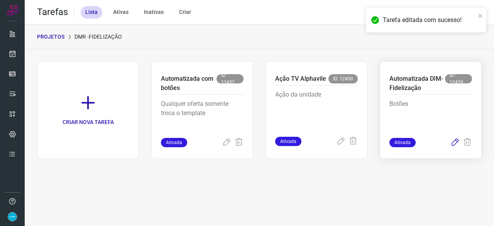
click at [455, 141] on icon at bounding box center [454, 142] width 9 height 9
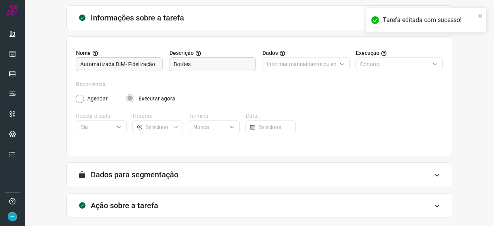
scroll to position [75, 0]
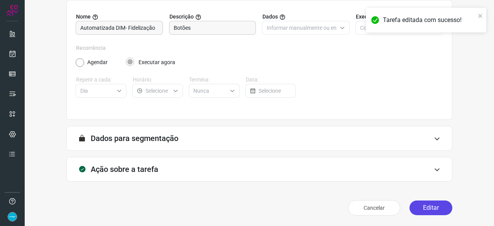
click at [422, 206] on button "Editar" at bounding box center [431, 207] width 43 height 15
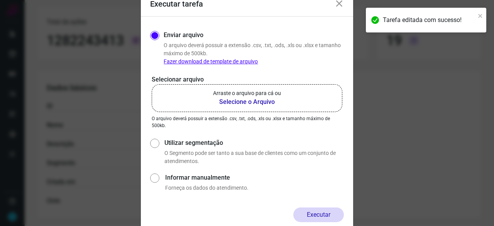
click at [230, 102] on b "Selecione o Arquivo" at bounding box center [247, 101] width 68 height 9
click at [0, 0] on input "Arraste o arquivo para cá ou Selecione o Arquivo" at bounding box center [0, 0] width 0 height 0
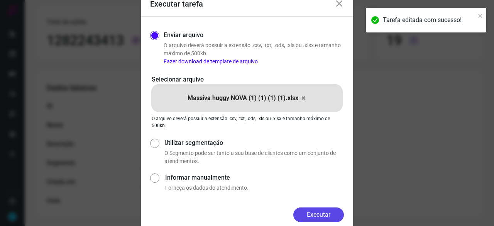
click at [321, 213] on button "Executar" at bounding box center [318, 214] width 51 height 15
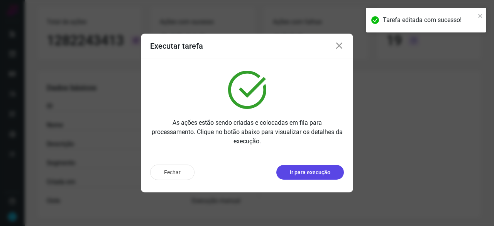
click at [320, 173] on p "Ir para execução" at bounding box center [310, 172] width 41 height 8
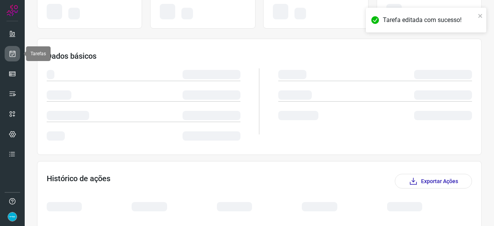
click at [12, 53] on icon at bounding box center [12, 54] width 8 height 8
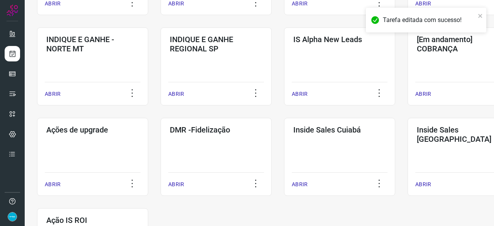
scroll to position [403, 0]
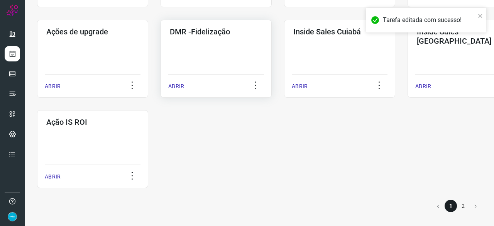
click at [181, 86] on p "ABRIR" at bounding box center [176, 86] width 16 height 8
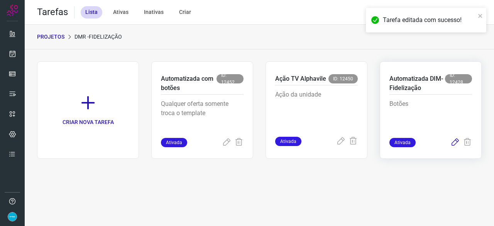
click at [455, 142] on icon at bounding box center [454, 142] width 9 height 9
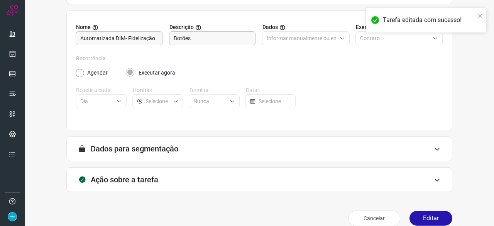
scroll to position [75, 0]
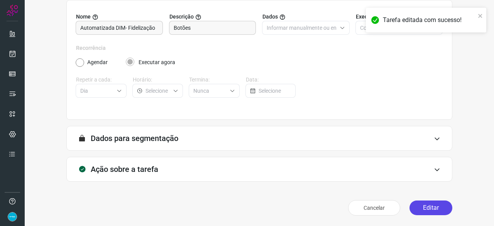
click at [421, 210] on button "Editar" at bounding box center [431, 207] width 43 height 15
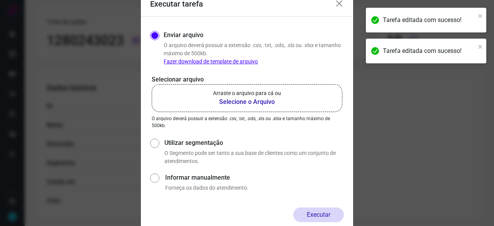
click at [250, 100] on b "Selecione o Arquivo" at bounding box center [247, 101] width 68 height 9
click at [0, 0] on input "Arraste o arquivo para cá ou Selecione o Arquivo" at bounding box center [0, 0] width 0 height 0
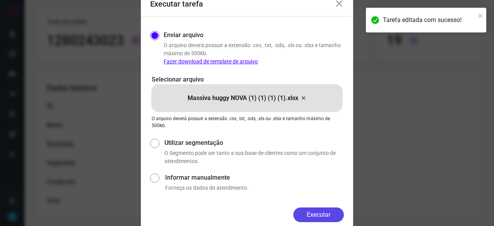
drag, startPoint x: 322, startPoint y: 213, endPoint x: 337, endPoint y: 219, distance: 16.4
click at [322, 213] on button "Executar" at bounding box center [318, 214] width 51 height 15
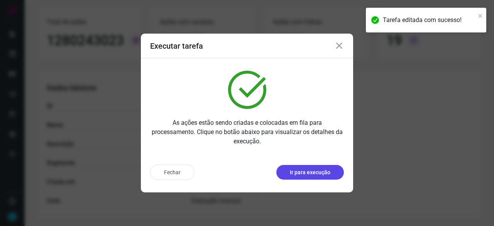
click at [309, 174] on p "Ir para execução" at bounding box center [310, 172] width 41 height 8
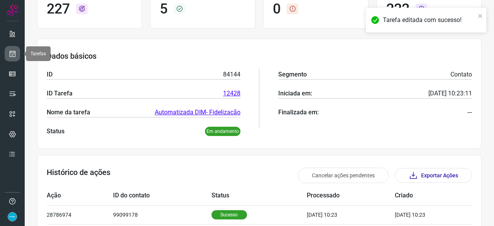
click at [11, 51] on icon at bounding box center [12, 54] width 8 height 8
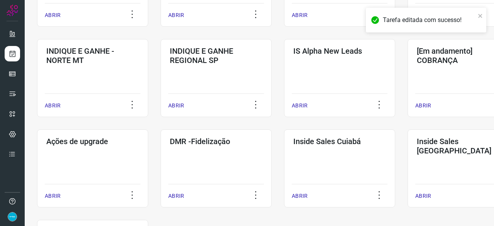
scroll to position [332, 0]
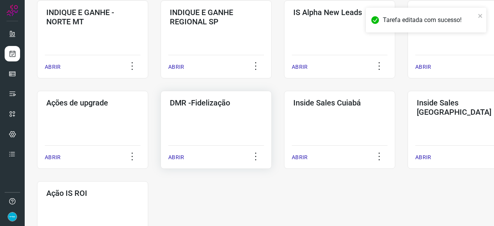
click at [181, 153] on p "ABRIR" at bounding box center [176, 157] width 16 height 8
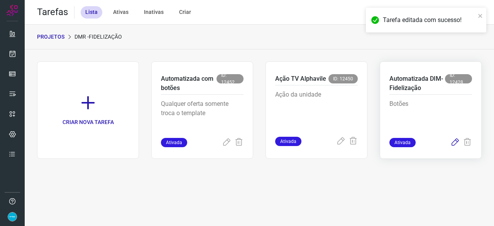
click at [453, 142] on icon at bounding box center [454, 142] width 9 height 9
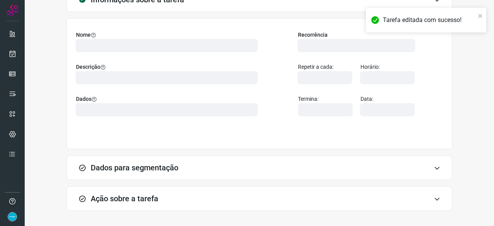
scroll to position [86, 0]
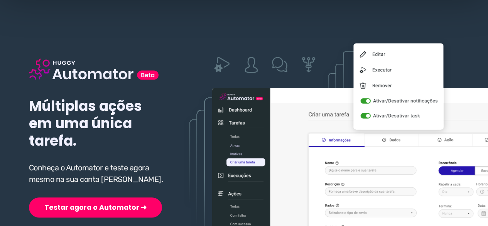
scroll to position [77, 0]
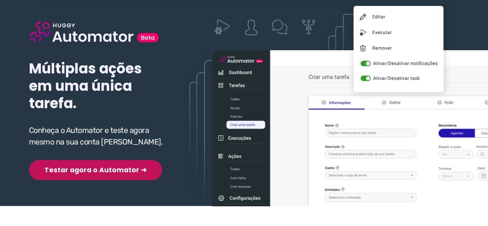
click at [87, 171] on button "Testar agora o Automator ➜" at bounding box center [95, 170] width 133 height 20
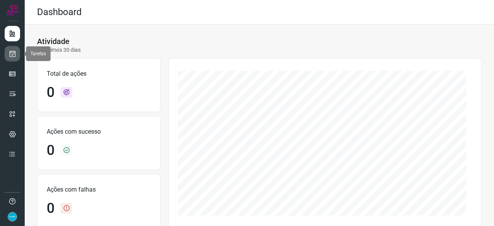
click at [13, 53] on icon at bounding box center [12, 54] width 8 height 8
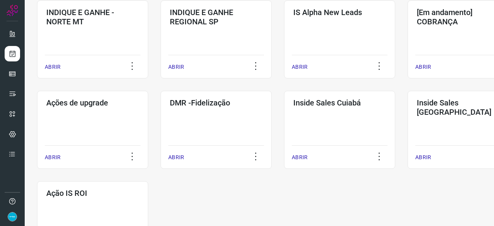
scroll to position [403, 0]
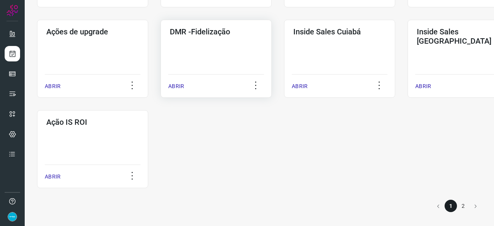
click at [174, 86] on p "ABRIR" at bounding box center [176, 86] width 16 height 8
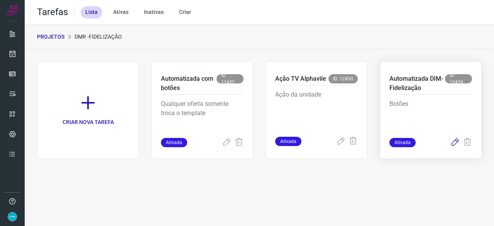
click at [455, 141] on icon at bounding box center [454, 142] width 9 height 9
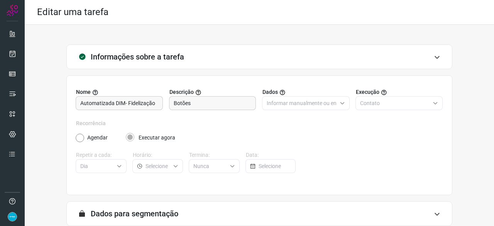
scroll to position [75, 0]
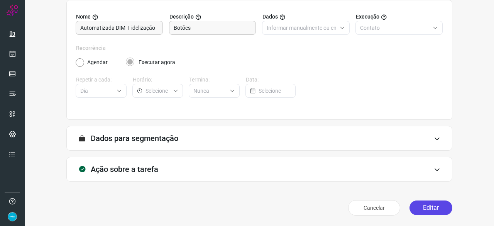
click at [426, 206] on button "Editar" at bounding box center [431, 207] width 43 height 15
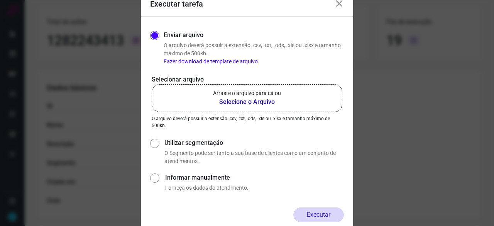
click at [231, 102] on b "Selecione o Arquivo" at bounding box center [247, 101] width 68 height 9
click at [0, 0] on input "Arraste o arquivo para cá ou Selecione o Arquivo" at bounding box center [0, 0] width 0 height 0
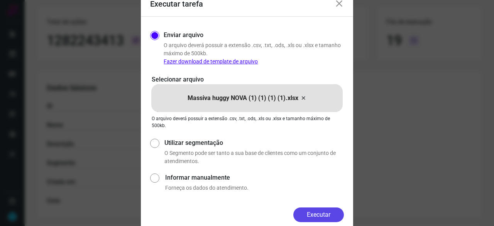
click at [309, 213] on button "Executar" at bounding box center [318, 214] width 51 height 15
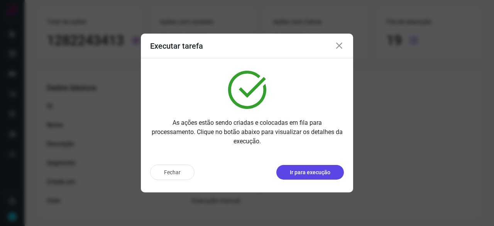
click at [312, 172] on p "Ir para execução" at bounding box center [310, 172] width 41 height 8
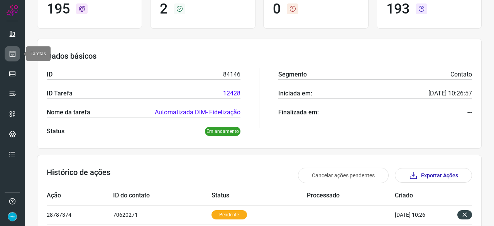
click at [16, 51] on link at bounding box center [12, 53] width 15 height 15
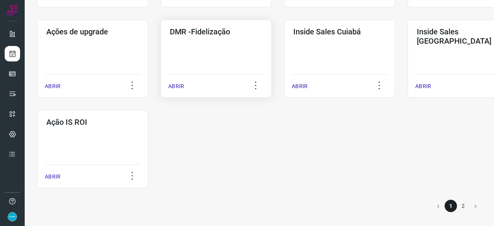
click at [178, 82] on p "ABRIR" at bounding box center [176, 86] width 16 height 8
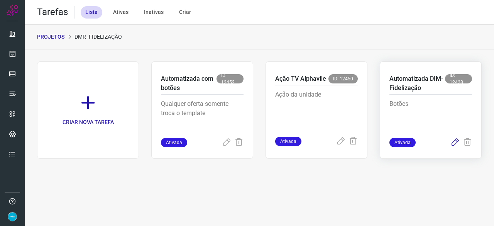
click at [457, 142] on icon at bounding box center [454, 142] width 9 height 9
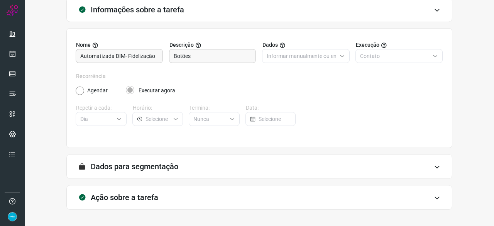
scroll to position [75, 0]
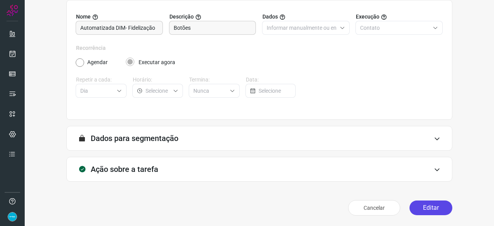
click at [420, 208] on button "Editar" at bounding box center [431, 207] width 43 height 15
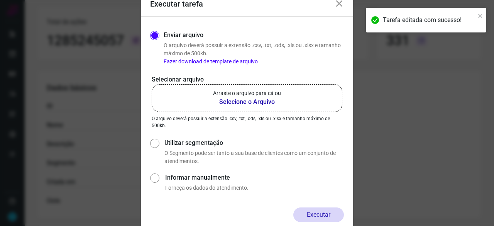
click at [255, 102] on b "Selecione o Arquivo" at bounding box center [247, 101] width 68 height 9
click at [0, 0] on input "Arraste o arquivo para cá ou Selecione o Arquivo" at bounding box center [0, 0] width 0 height 0
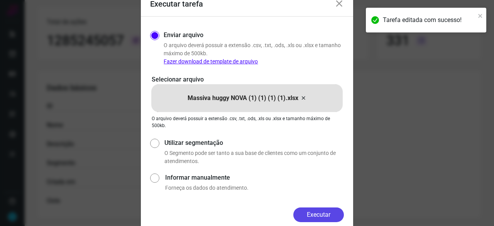
click at [316, 213] on button "Executar" at bounding box center [318, 214] width 51 height 15
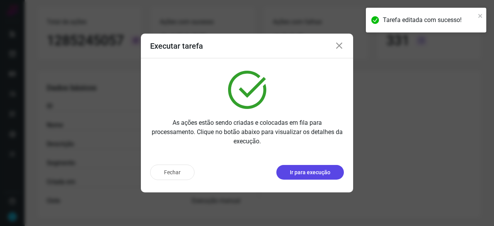
click at [306, 173] on p "Ir para execução" at bounding box center [310, 172] width 41 height 8
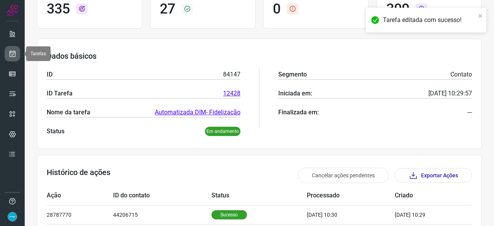
click at [10, 54] on icon at bounding box center [12, 54] width 8 height 8
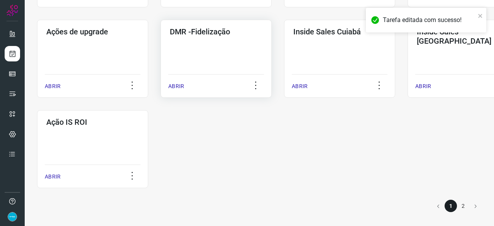
click at [172, 84] on p "ABRIR" at bounding box center [176, 86] width 16 height 8
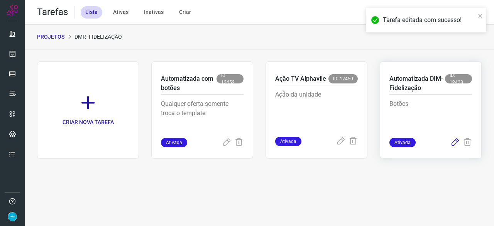
click at [455, 140] on icon at bounding box center [454, 142] width 9 height 9
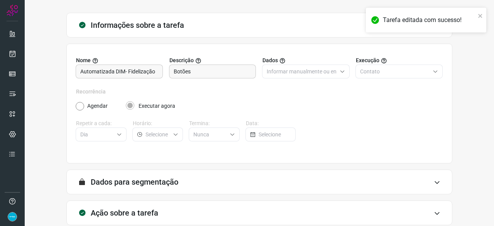
scroll to position [75, 0]
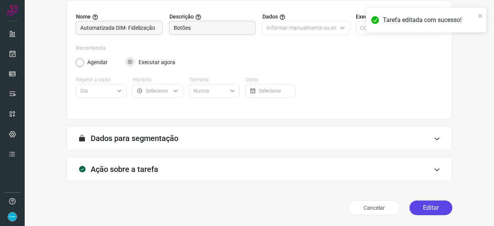
click at [425, 209] on button "Editar" at bounding box center [431, 207] width 43 height 15
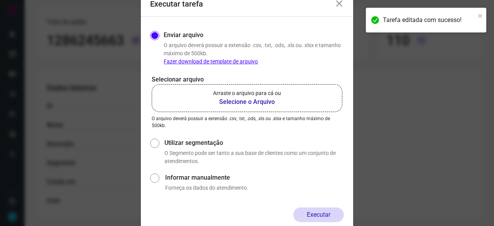
click at [227, 102] on b "Selecione o Arquivo" at bounding box center [247, 101] width 68 height 9
click at [0, 0] on input "Arraste o arquivo para cá ou Selecione o Arquivo" at bounding box center [0, 0] width 0 height 0
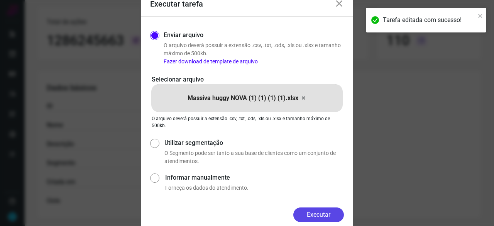
click at [320, 215] on button "Executar" at bounding box center [318, 214] width 51 height 15
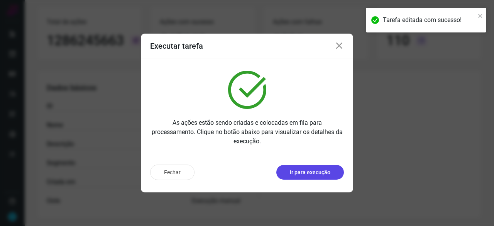
click at [321, 170] on p "Ir para execução" at bounding box center [310, 172] width 41 height 8
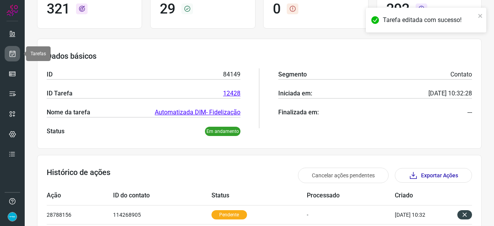
click at [15, 53] on icon at bounding box center [12, 54] width 8 height 8
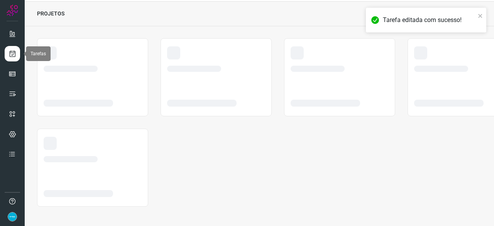
scroll to position [23, 0]
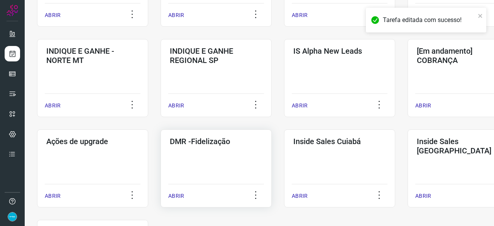
click at [178, 196] on p "ABRIR" at bounding box center [176, 196] width 16 height 8
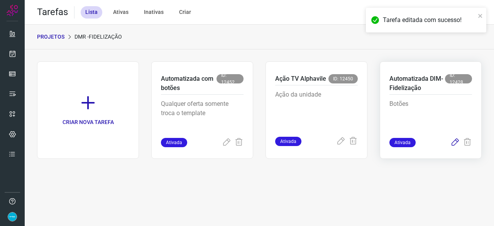
click at [453, 141] on icon at bounding box center [454, 142] width 9 height 9
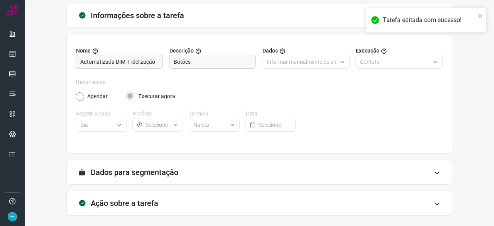
scroll to position [75, 0]
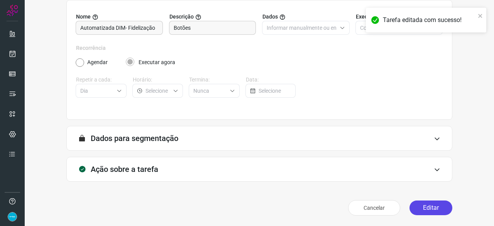
click at [420, 204] on button "Editar" at bounding box center [431, 207] width 43 height 15
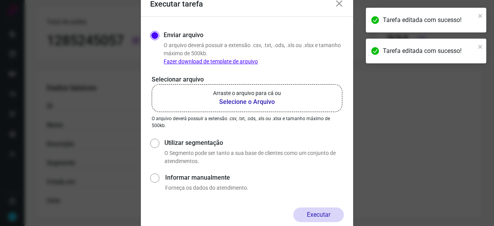
click at [245, 101] on b "Selecione o Arquivo" at bounding box center [247, 101] width 68 height 9
click at [0, 0] on input "Arraste o arquivo para cá ou Selecione o Arquivo" at bounding box center [0, 0] width 0 height 0
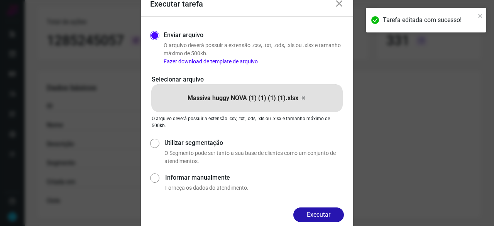
click at [330, 214] on button "Executar" at bounding box center [318, 214] width 51 height 15
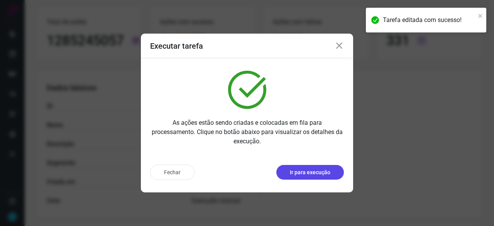
click at [301, 174] on p "Ir para execução" at bounding box center [310, 172] width 41 height 8
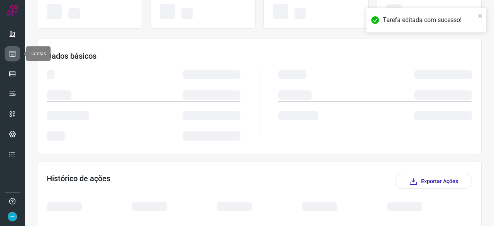
click at [12, 53] on icon at bounding box center [12, 54] width 8 height 8
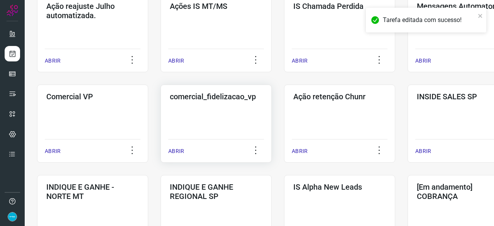
scroll to position [178, 0]
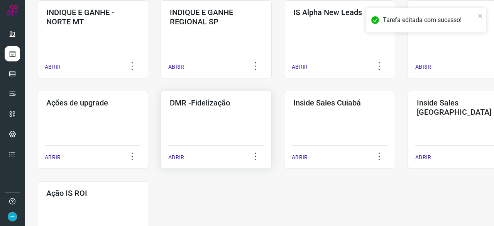
click at [178, 154] on p "ABRIR" at bounding box center [176, 157] width 16 height 8
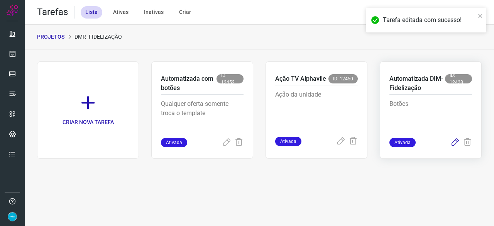
click at [456, 141] on icon at bounding box center [454, 142] width 9 height 9
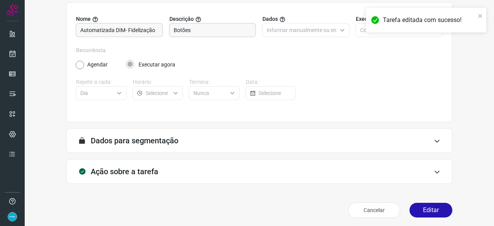
scroll to position [75, 0]
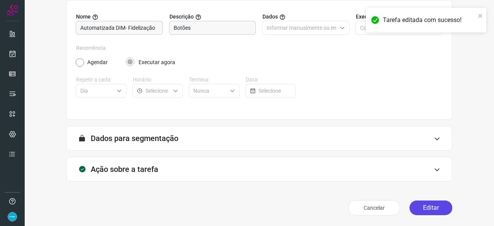
click at [437, 205] on button "Editar" at bounding box center [431, 207] width 43 height 15
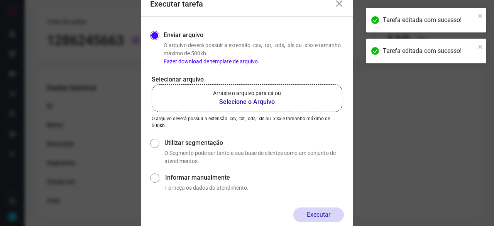
click at [233, 100] on b "Selecione o Arquivo" at bounding box center [247, 101] width 68 height 9
click at [0, 0] on input "Arraste o arquivo para cá ou Selecione o Arquivo" at bounding box center [0, 0] width 0 height 0
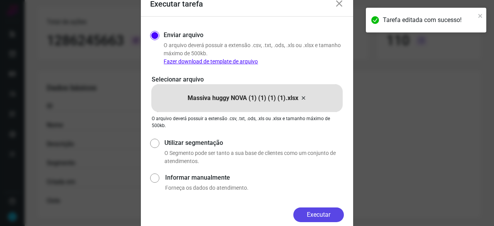
click at [314, 212] on button "Executar" at bounding box center [318, 214] width 51 height 15
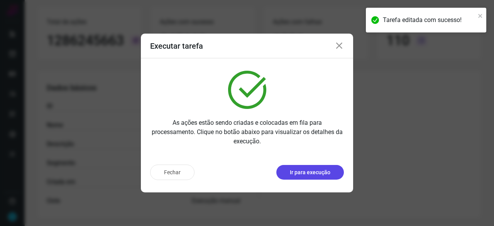
click at [322, 176] on p "Ir para execução" at bounding box center [310, 172] width 41 height 8
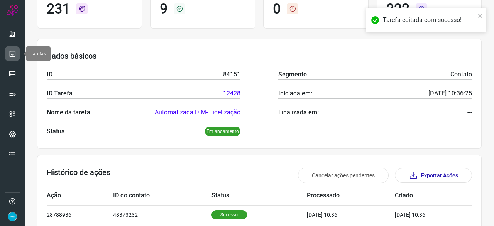
click at [14, 48] on link at bounding box center [12, 53] width 15 height 15
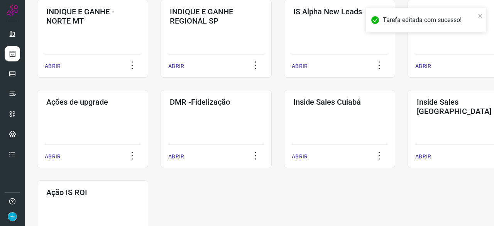
scroll to position [403, 0]
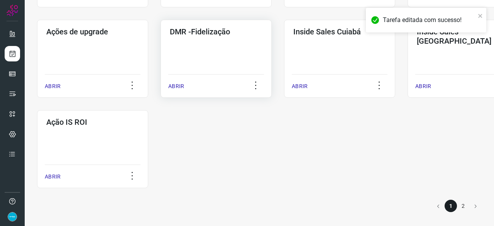
click at [176, 88] on p "ABRIR" at bounding box center [176, 86] width 16 height 8
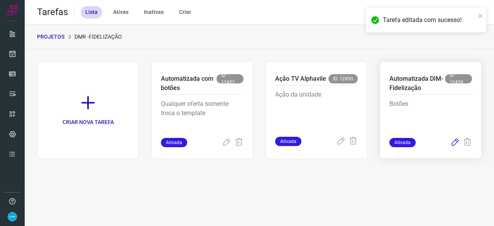
click at [455, 140] on icon at bounding box center [454, 142] width 9 height 9
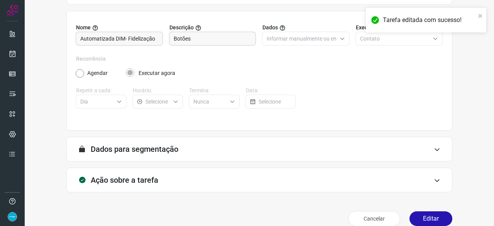
scroll to position [75, 0]
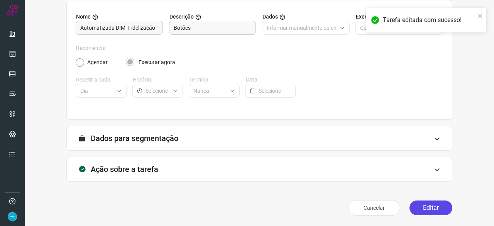
click at [437, 205] on button "Editar" at bounding box center [431, 207] width 43 height 15
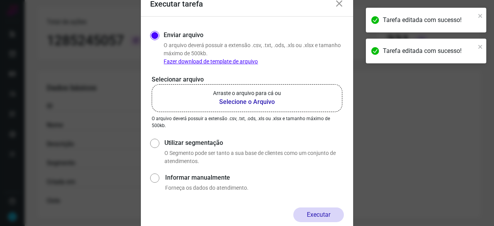
click at [247, 102] on b "Selecione o Arquivo" at bounding box center [247, 101] width 68 height 9
click at [0, 0] on input "Arraste o arquivo para cá ou Selecione o Arquivo" at bounding box center [0, 0] width 0 height 0
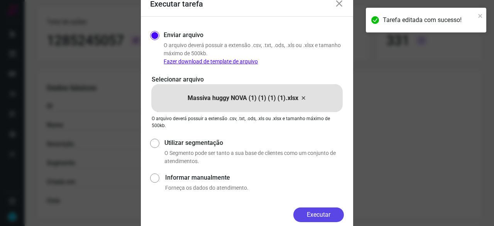
click at [323, 213] on button "Executar" at bounding box center [318, 214] width 51 height 15
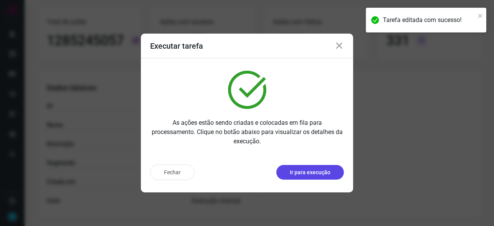
click at [287, 173] on button "Ir para execução" at bounding box center [310, 172] width 68 height 15
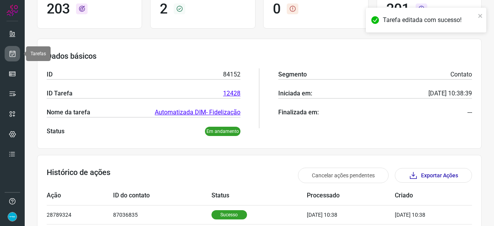
click at [12, 51] on icon at bounding box center [12, 54] width 8 height 8
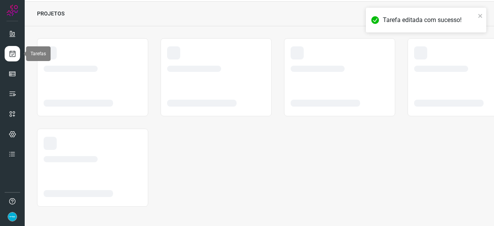
scroll to position [23, 0]
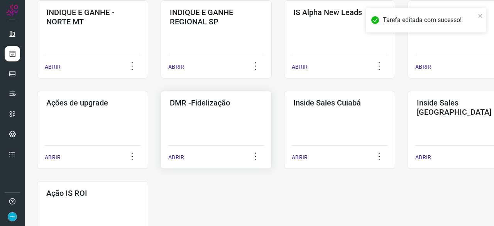
click at [177, 158] on p "ABRIR" at bounding box center [176, 157] width 16 height 8
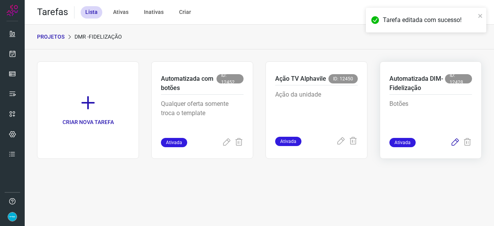
click at [455, 141] on icon at bounding box center [454, 142] width 9 height 9
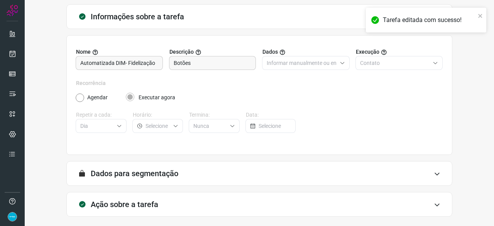
scroll to position [75, 0]
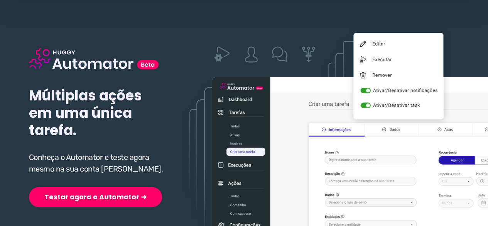
scroll to position [116, 0]
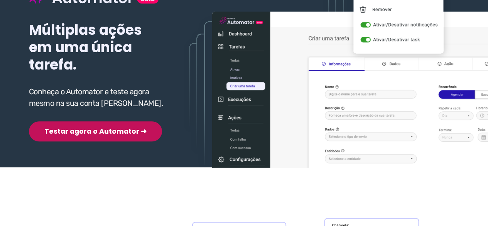
click at [84, 132] on button "Testar agora o Automator ➜" at bounding box center [95, 131] width 133 height 20
click at [96, 134] on button "Testar agora o Automator ➜" at bounding box center [95, 131] width 133 height 20
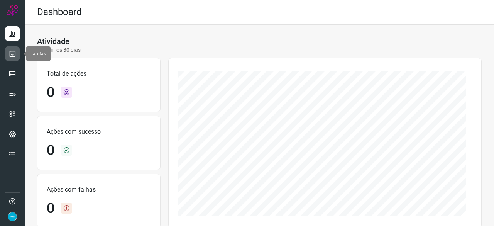
click at [8, 54] on icon at bounding box center [12, 54] width 8 height 8
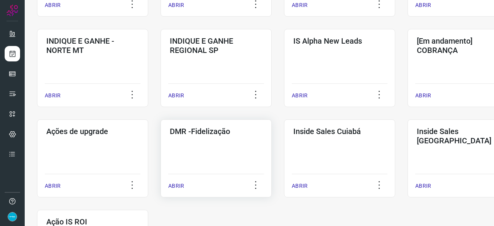
scroll to position [347, 0]
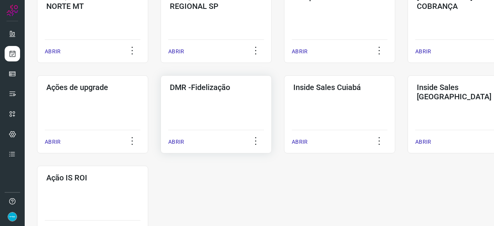
click at [177, 142] on p "ABRIR" at bounding box center [176, 142] width 16 height 8
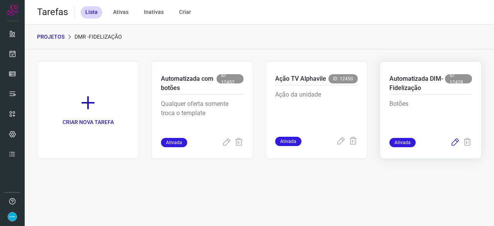
click at [456, 142] on icon at bounding box center [454, 142] width 9 height 9
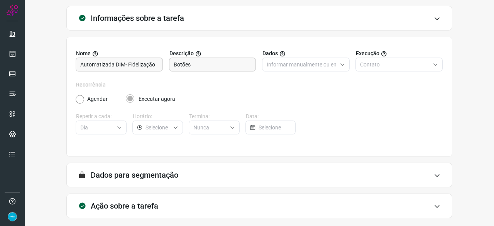
scroll to position [75, 0]
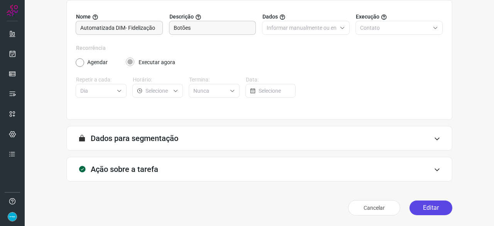
click at [435, 208] on button "Editar" at bounding box center [431, 207] width 43 height 15
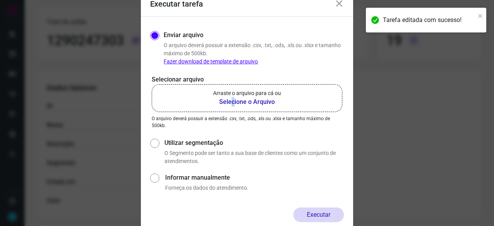
click at [233, 104] on b "Selecione o Arquivo" at bounding box center [247, 101] width 68 height 9
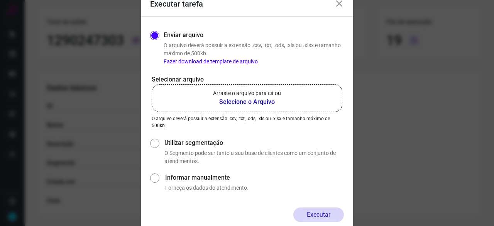
click at [240, 102] on b "Selecione o Arquivo" at bounding box center [247, 101] width 68 height 9
click at [0, 0] on input "Arraste o arquivo para cá ou Selecione o Arquivo" at bounding box center [0, 0] width 0 height 0
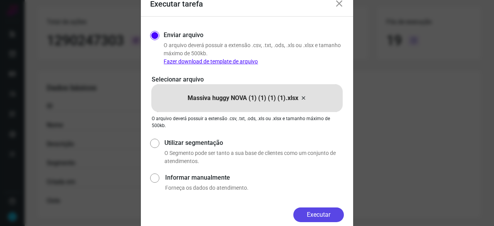
click at [320, 215] on button "Executar" at bounding box center [318, 214] width 51 height 15
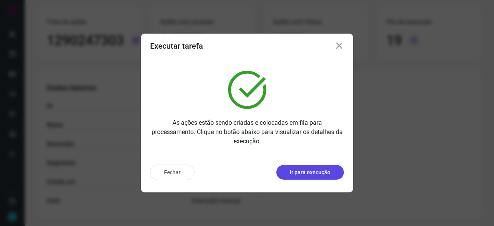
click at [330, 173] on p "Ir para execução" at bounding box center [310, 172] width 41 height 8
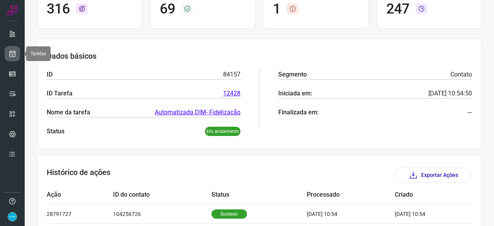
click at [13, 53] on icon at bounding box center [12, 54] width 8 height 8
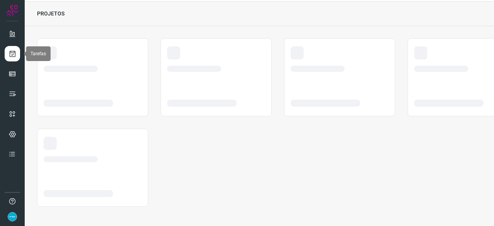
scroll to position [23, 0]
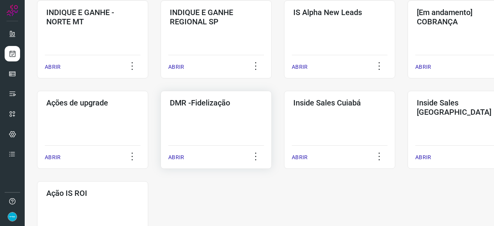
click at [171, 157] on p "ABRIR" at bounding box center [176, 157] width 16 height 8
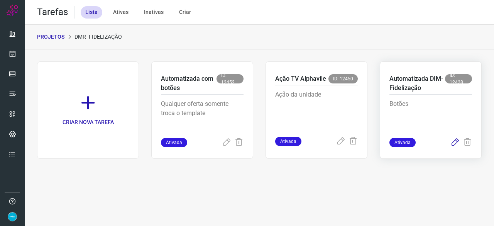
click at [454, 141] on icon at bounding box center [454, 142] width 9 height 9
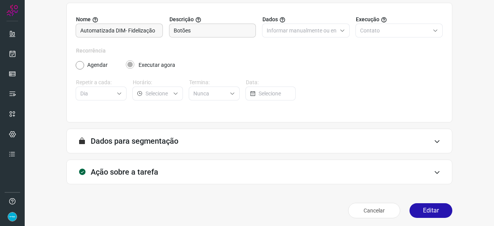
scroll to position [75, 0]
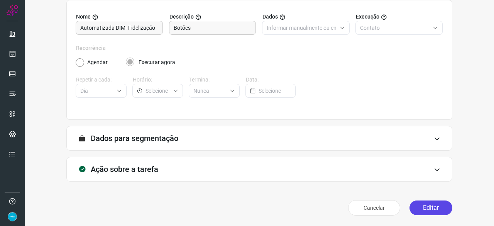
click at [430, 207] on button "Editar" at bounding box center [431, 207] width 43 height 15
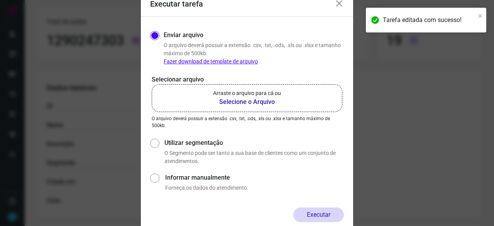
click at [232, 105] on b "Selecione o Arquivo" at bounding box center [247, 101] width 68 height 9
click at [0, 0] on input "Arraste o arquivo para cá ou Selecione o Arquivo" at bounding box center [0, 0] width 0 height 0
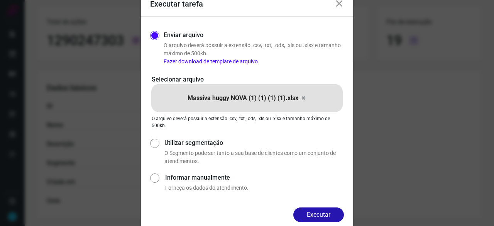
drag, startPoint x: 322, startPoint y: 210, endPoint x: 293, endPoint y: 208, distance: 29.4
click at [319, 210] on button "Executar" at bounding box center [318, 214] width 51 height 15
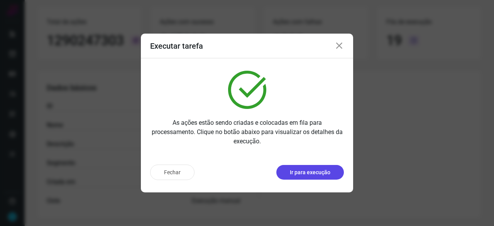
click at [306, 176] on p "Ir para execução" at bounding box center [310, 172] width 41 height 8
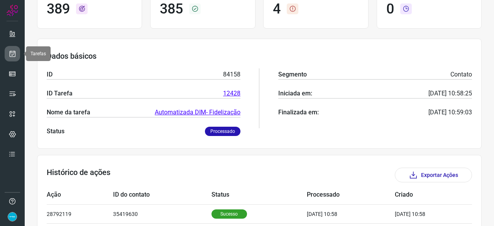
click at [17, 53] on link at bounding box center [12, 53] width 15 height 15
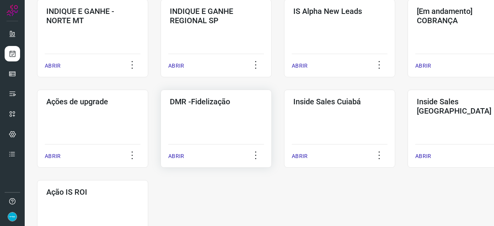
scroll to position [326, 0]
